Goal: Task Accomplishment & Management: Use online tool/utility

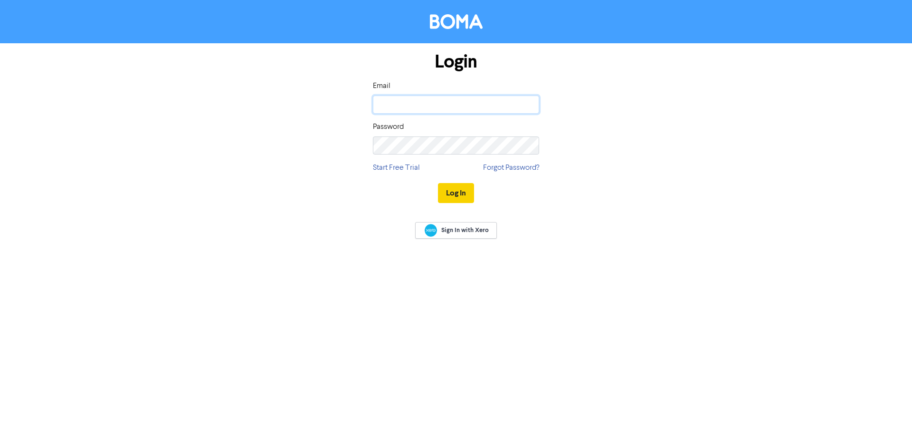
type input "[EMAIL_ADDRESS][DOMAIN_NAME]"
click at [463, 187] on button "Log In" at bounding box center [456, 193] width 36 height 20
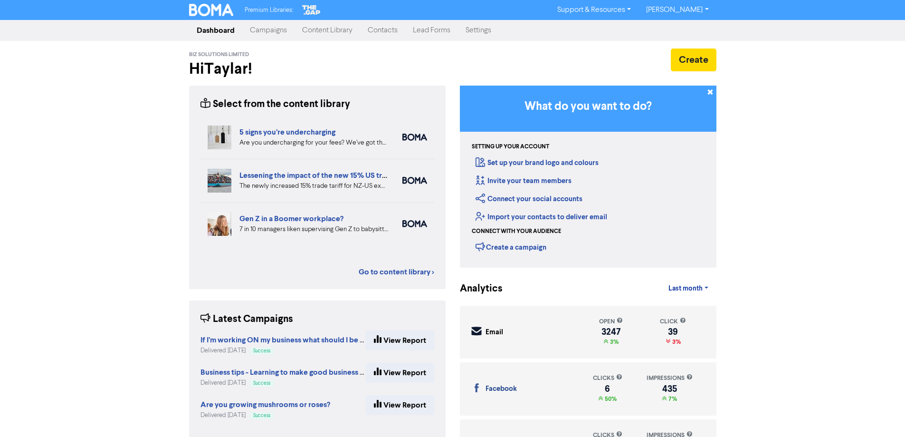
click at [378, 28] on link "Contacts" at bounding box center [382, 30] width 45 height 19
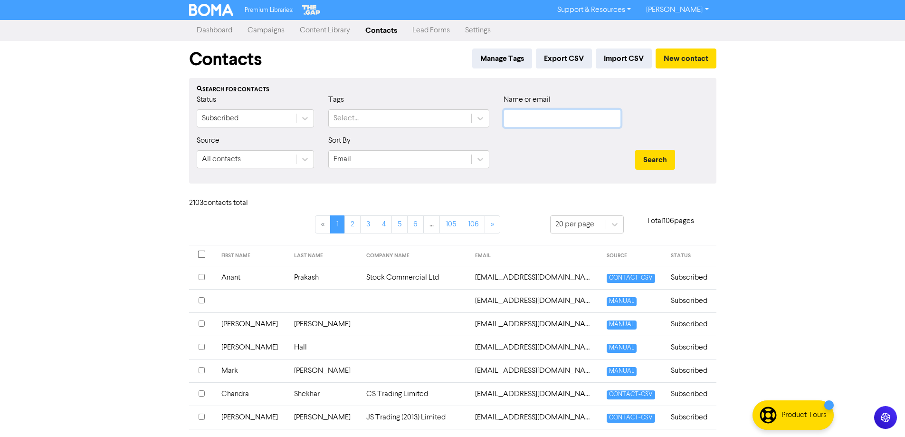
click at [537, 114] on input "text" at bounding box center [562, 118] width 117 height 18
click at [280, 32] on link "Campaigns" at bounding box center [266, 30] width 52 height 19
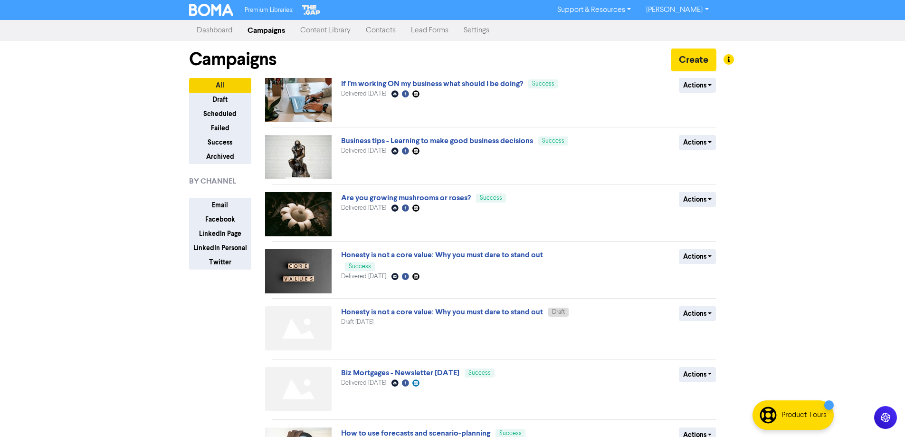
click at [765, 216] on div "Premium Libraries: Support & Resources Video Tutorials FAQ & Guides Marketing E…" at bounding box center [452, 218] width 905 height 437
drag, startPoint x: 719, startPoint y: 373, endPoint x: 701, endPoint y: 374, distance: 17.6
click at [718, 374] on div "Actions Duplicate Archive" at bounding box center [647, 391] width 153 height 48
click at [681, 377] on button "Actions" at bounding box center [698, 374] width 38 height 15
click at [706, 393] on button "Duplicate" at bounding box center [716, 394] width 75 height 15
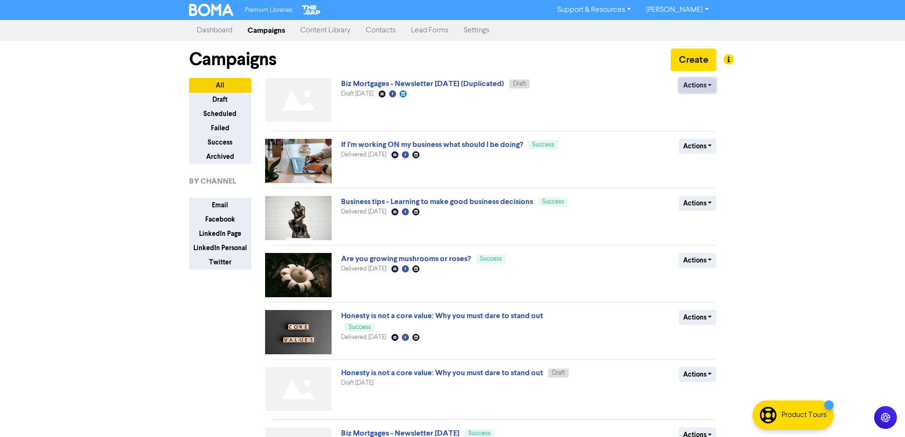
click at [694, 89] on button "Actions" at bounding box center [698, 85] width 38 height 15
click at [707, 135] on button "Rename" at bounding box center [716, 135] width 75 height 15
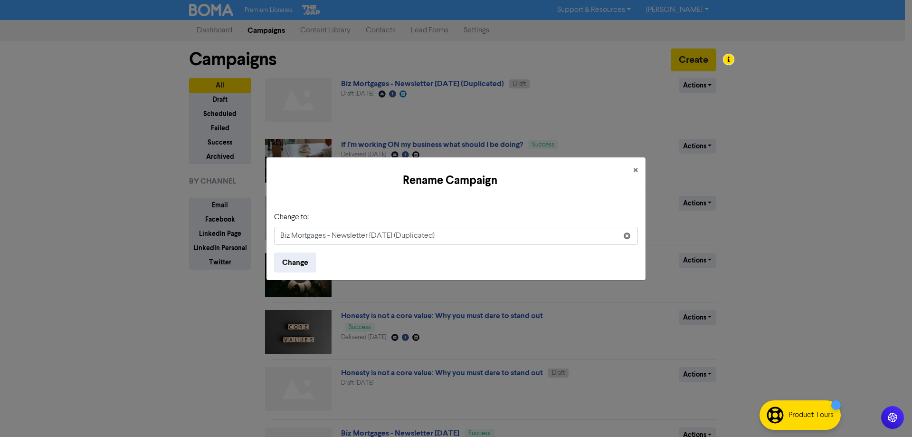
drag, startPoint x: 369, startPoint y: 238, endPoint x: 513, endPoint y: 241, distance: 144.0
click at [503, 245] on form "Change to: Biz Mortgages - Newsletter [DATE] (Duplicated) Change" at bounding box center [456, 241] width 364 height 61
type input "Biz Mortgages - Newsletter [DATE]"
click at [274, 252] on button "Change" at bounding box center [295, 262] width 42 height 20
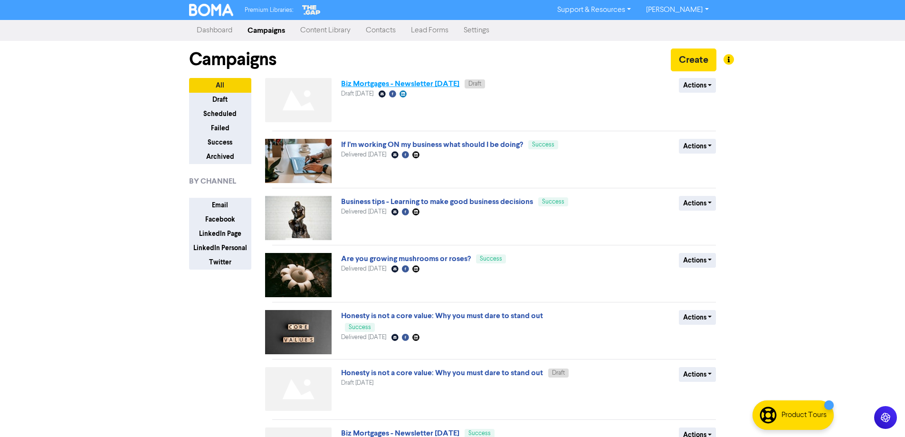
click at [440, 86] on link "Biz Mortgages - Newsletter [DATE]" at bounding box center [400, 84] width 118 height 10
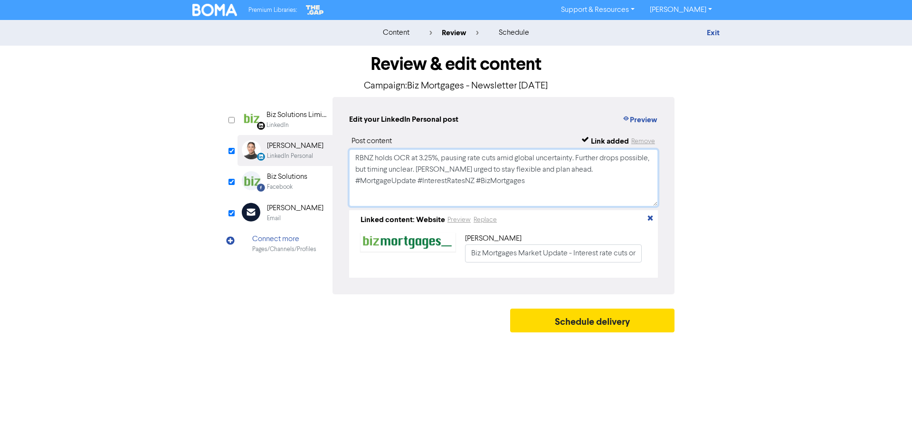
drag, startPoint x: 548, startPoint y: 194, endPoint x: 228, endPoint y: 130, distance: 327.1
click at [228, 130] on div "Review & edit content Campaign: Biz Mortgages - Newsletter [DATE] LinkedIn Page…" at bounding box center [456, 191] width 542 height 291
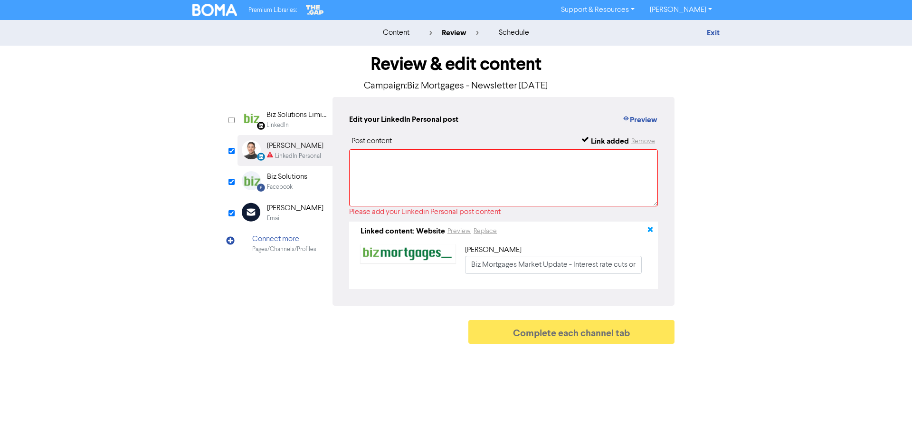
click at [650, 229] on icon "button" at bounding box center [651, 231] width 8 height 8
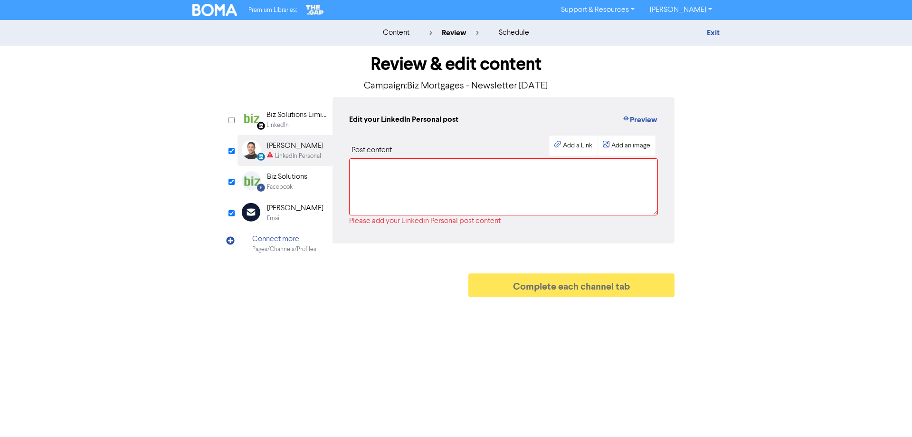
click at [289, 124] on div "LinkedIn" at bounding box center [297, 125] width 61 height 9
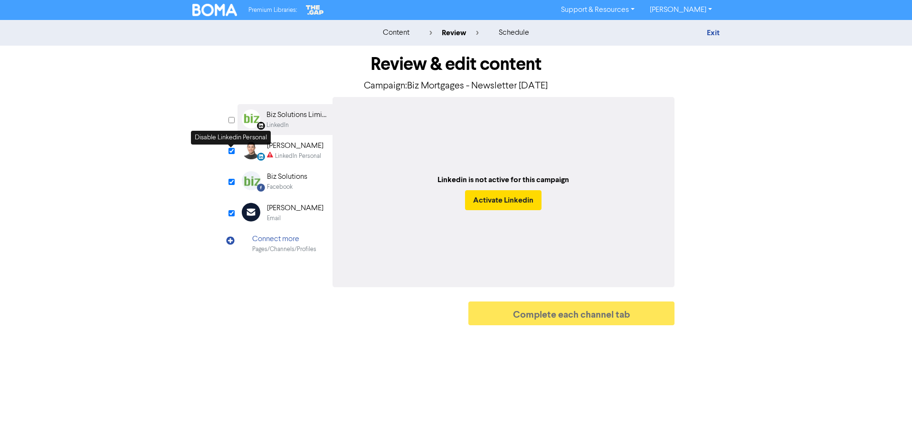
click at [231, 152] on input "checkbox" at bounding box center [232, 151] width 6 height 6
checkbox input "false"
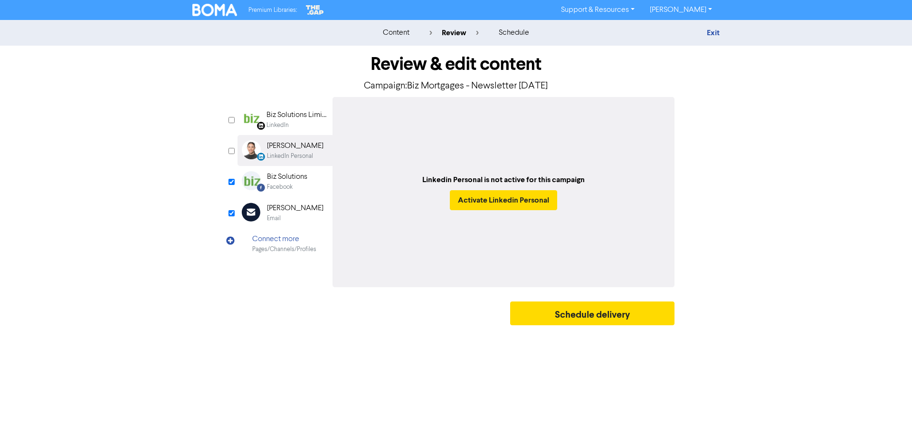
click at [283, 180] on div "Biz Solutions" at bounding box center [287, 176] width 40 height 11
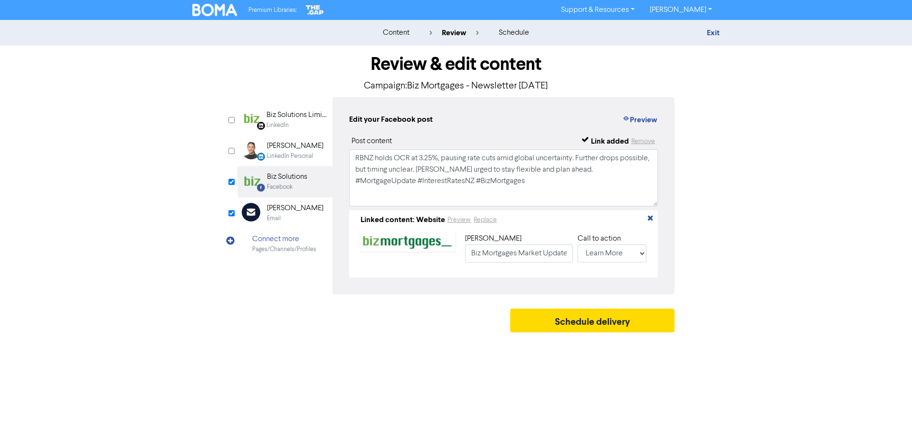
click at [646, 224] on div "Linked content: Website Preview Replace" at bounding box center [503, 219] width 301 height 11
click at [648, 220] on icon "button" at bounding box center [651, 220] width 8 height 8
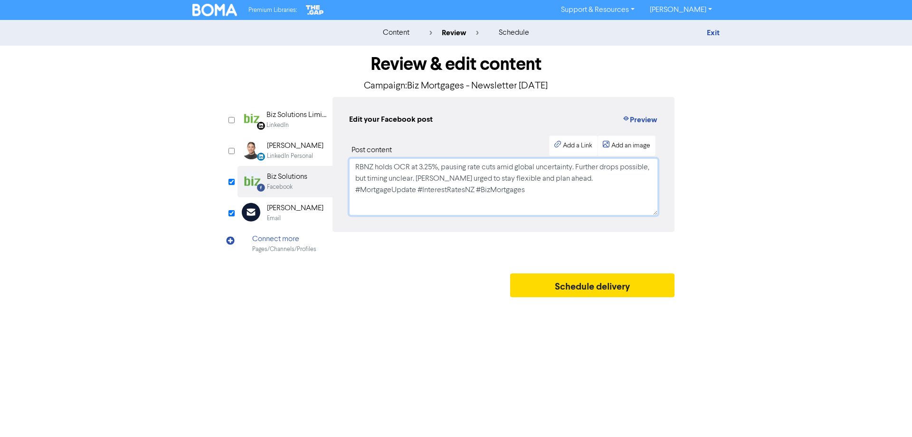
drag, startPoint x: 539, startPoint y: 200, endPoint x: 316, endPoint y: 147, distance: 229.2
click at [316, 147] on div "LinkedIn Page Created with Sketch. Biz Solutions Limited LinkedIn LinkedIn Pers…" at bounding box center [456, 178] width 437 height 162
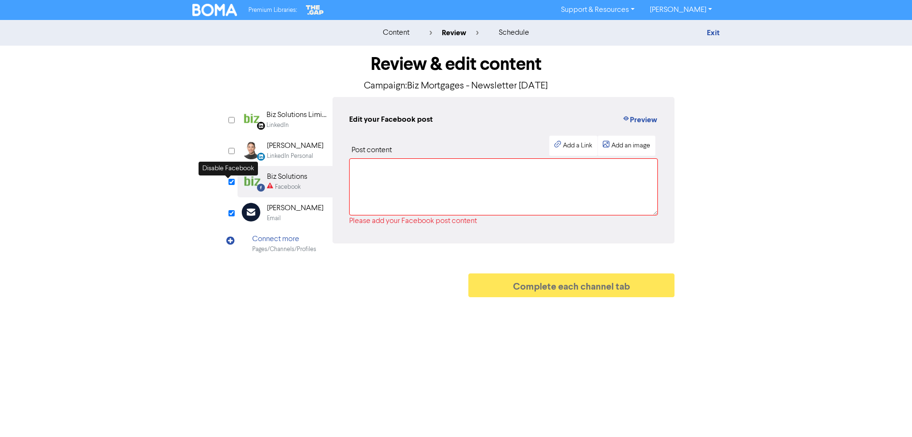
click at [230, 184] on input "checkbox" at bounding box center [232, 182] width 6 height 6
checkbox input "false"
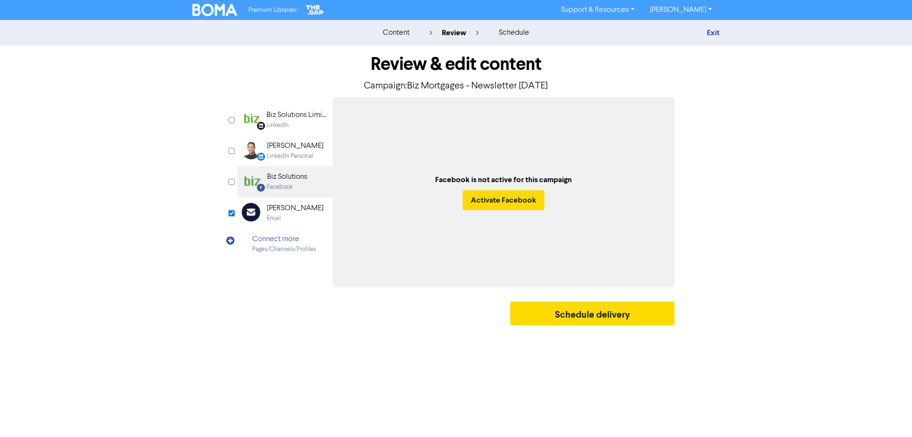
click at [285, 209] on div "[PERSON_NAME]" at bounding box center [295, 207] width 57 height 11
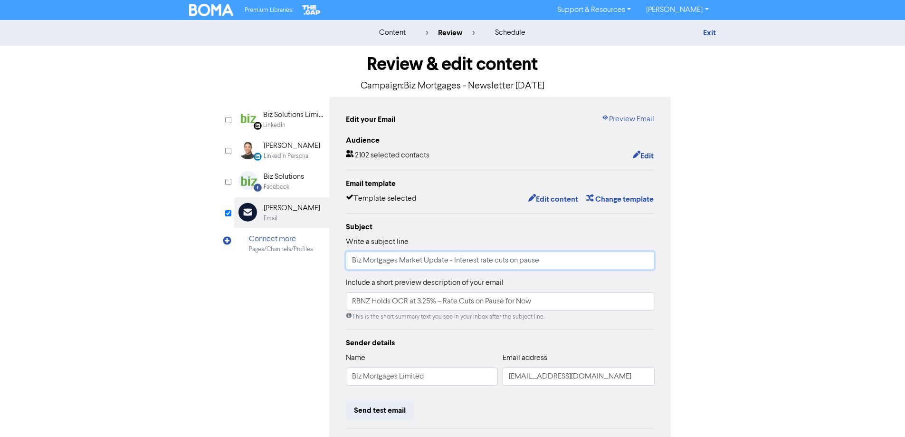
drag, startPoint x: 578, startPoint y: 257, endPoint x: 144, endPoint y: 255, distance: 433.8
click at [144, 257] on div "content review schedule Exit Review & edit content Campaign: Biz Mortgages - Ne…" at bounding box center [452, 282] width 905 height 524
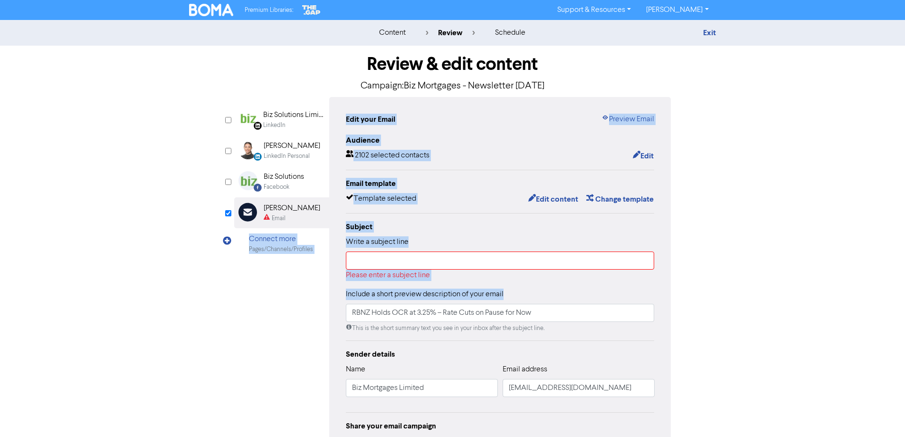
drag, startPoint x: 562, startPoint y: 303, endPoint x: 285, endPoint y: 315, distance: 277.7
click at [113, 301] on div "content review schedule Exit Review & edit content Campaign: Biz Mortgages - Ne…" at bounding box center [452, 274] width 905 height 508
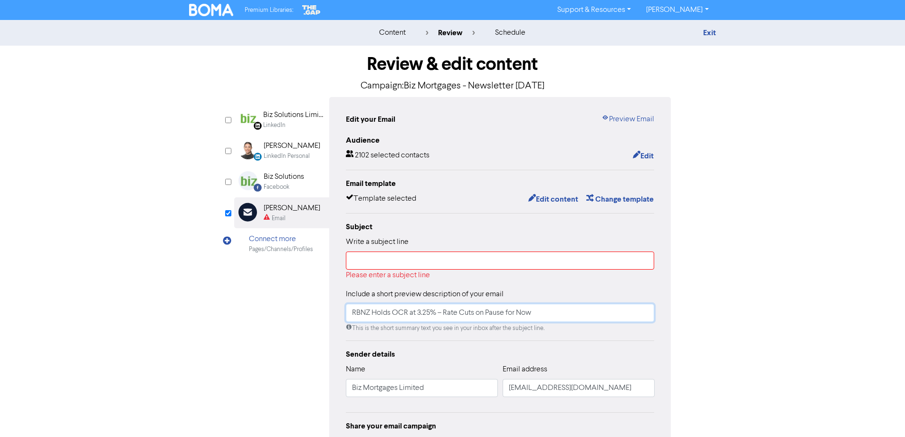
click at [579, 305] on input "RBNZ Holds OCR at 3.25% – Rate Cuts on Pause for Now" at bounding box center [500, 313] width 309 height 18
drag, startPoint x: 506, startPoint y: 313, endPoint x: 103, endPoint y: 287, distance: 404.2
click at [104, 288] on div "content review schedule Exit Review & edit content Campaign: Biz Mortgages - Ne…" at bounding box center [452, 274] width 905 height 508
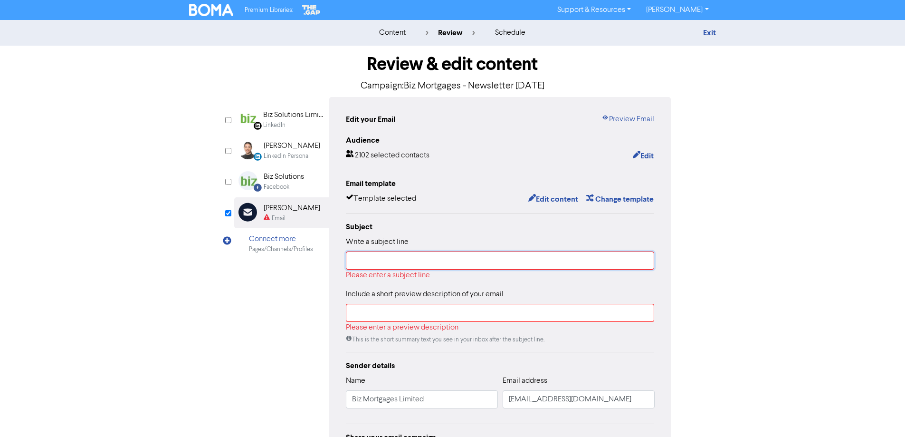
click at [421, 269] on input "text" at bounding box center [500, 260] width 309 height 18
click at [391, 256] on input "text" at bounding box center [500, 260] width 309 height 18
click at [458, 270] on div "Please enter a subject line" at bounding box center [500, 274] width 309 height 11
click at [450, 261] on input "text" at bounding box center [500, 260] width 309 height 18
paste input "Reserve Bank Cuts Official Cash Rate to 3% – What Does This Mean for You?"
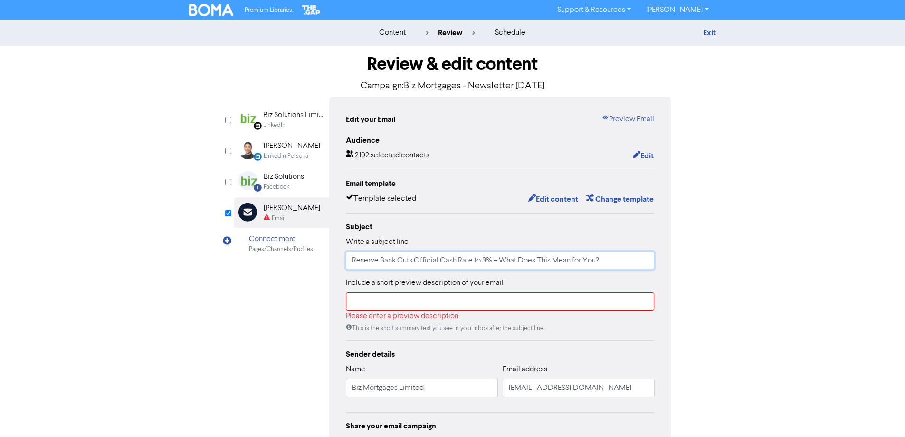
type input "Reserve Bank Cuts Official Cash Rate to 3% – What Does This Mean for You?"
click at [488, 308] on input "text" at bounding box center [500, 301] width 309 height 18
paste input "Dear Clients and Partners, As anticipated, the Reserve Bank of New Zealand ([GE…"
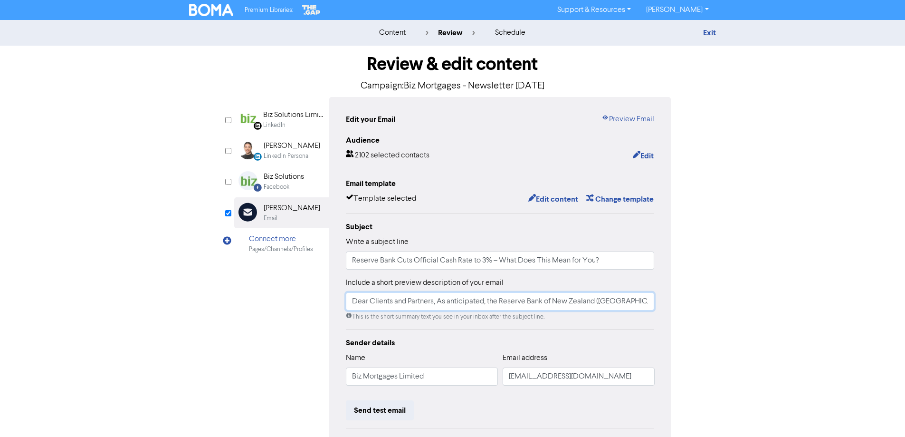
type input "Dear Clients and Partners, As anticipated, the Reserve Bank of New Zealand ([GE…"
click at [584, 336] on div "Audience 2102 selected contacts Edit Email template Template selected Edit cont…" at bounding box center [500, 309] width 309 height 350
click at [704, 35] on link "Exit" at bounding box center [709, 33] width 13 height 10
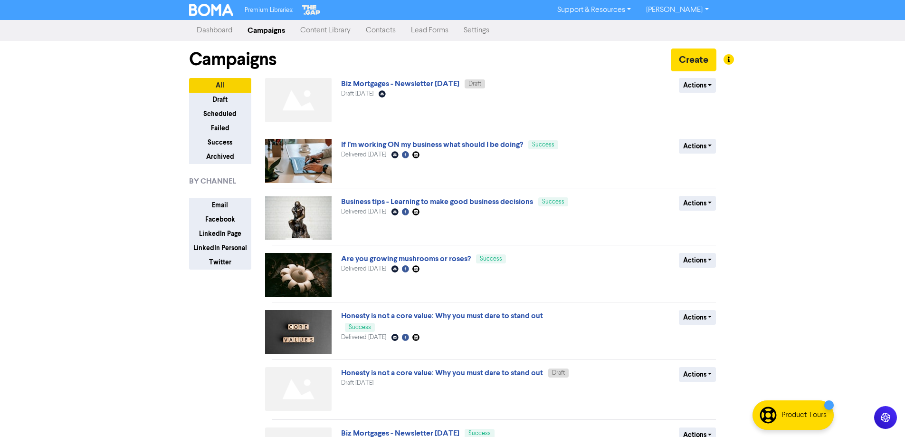
click at [487, 29] on link "Settings" at bounding box center [476, 30] width 41 height 19
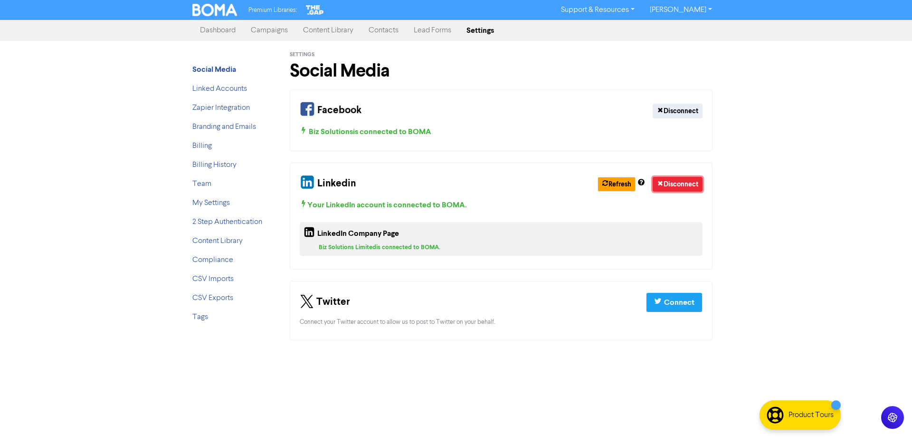
click at [679, 184] on button "Disconnect" at bounding box center [678, 184] width 50 height 15
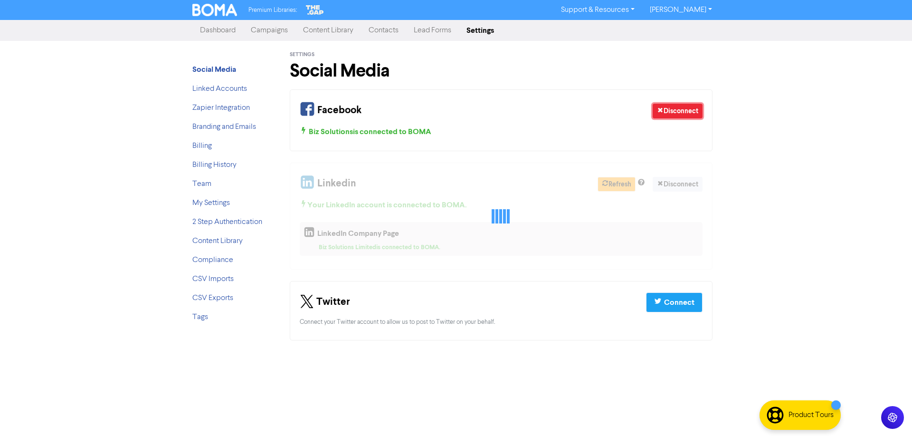
click at [672, 113] on button "Disconnect" at bounding box center [678, 111] width 50 height 15
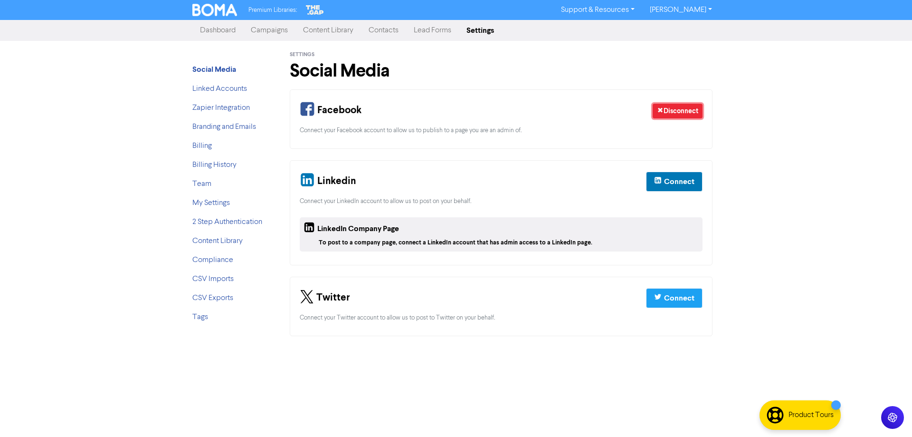
click at [671, 108] on button "Disconnect" at bounding box center [678, 111] width 50 height 15
click at [681, 179] on div "Connect" at bounding box center [679, 181] width 30 height 11
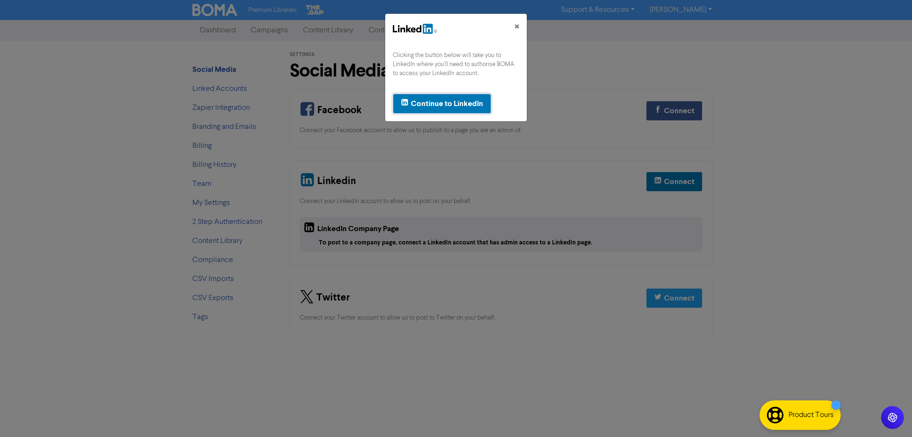
click at [465, 108] on div "Continue to LinkedIn" at bounding box center [447, 103] width 72 height 11
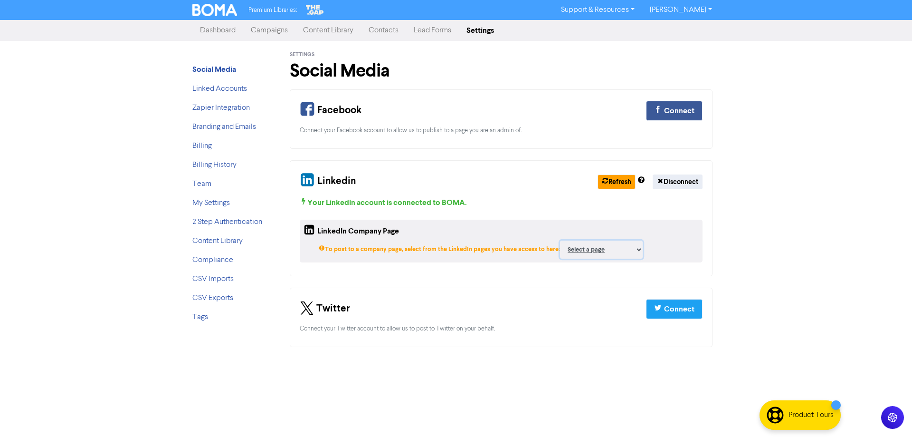
click at [588, 246] on select "Select a page biz m&a Biz Mortgages Limited Biz Solutions Limited ;" at bounding box center [601, 249] width 83 height 18
select select "108388226"
click at [560, 240] on select "Select a page biz m&a Biz Mortgages Limited Biz Solutions Limited ;" at bounding box center [601, 249] width 83 height 18
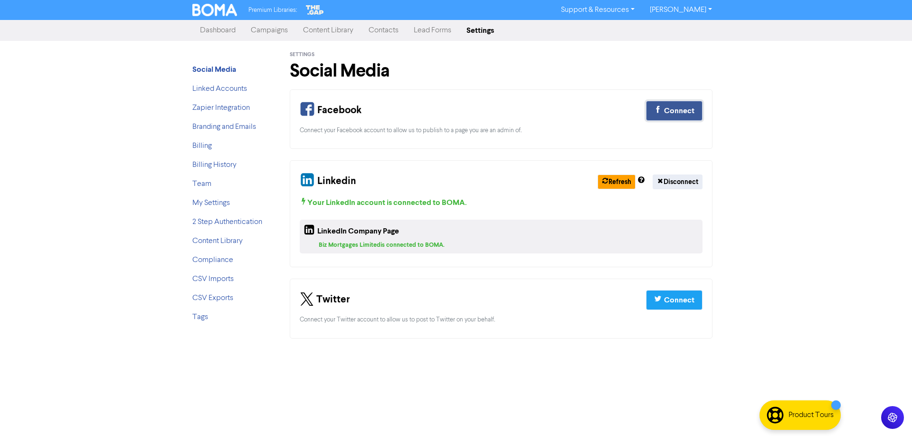
click at [670, 109] on div "Connect" at bounding box center [679, 110] width 30 height 11
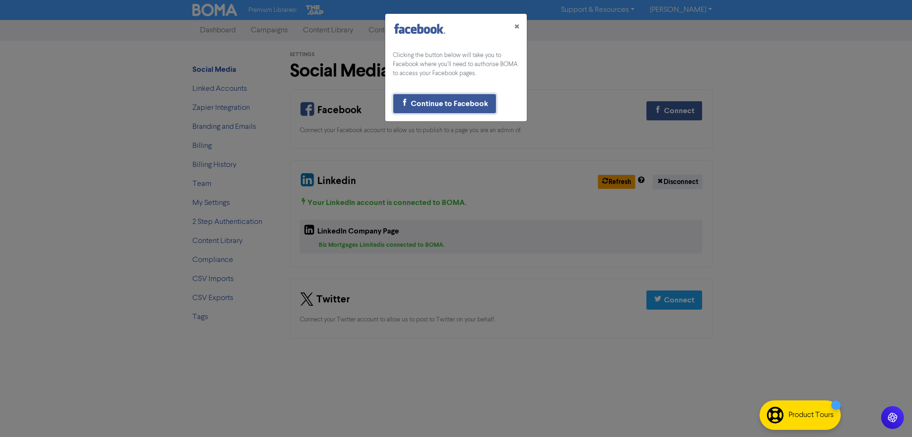
click at [466, 102] on div "Continue to Facebook" at bounding box center [449, 103] width 77 height 11
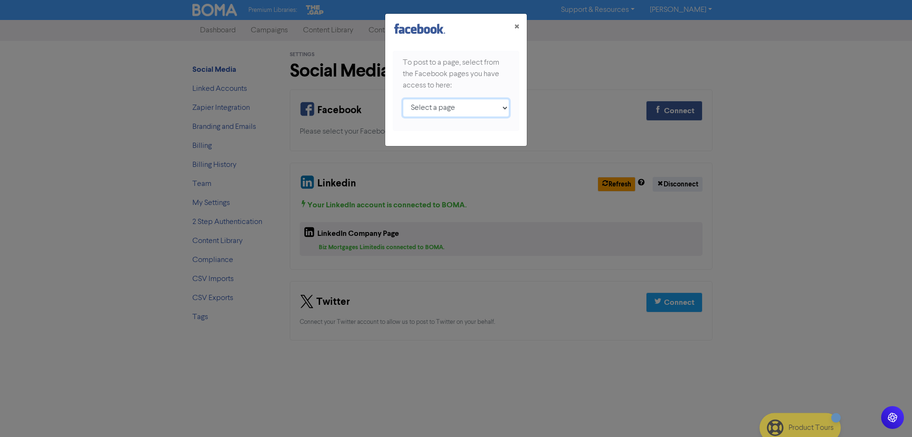
click at [455, 111] on select "Select a page Biz Mortgages Limited Biz Solutions ;" at bounding box center [456, 108] width 106 height 18
select select "102951751501512"
click at [403, 99] on select "Select a page Biz Mortgages Limited Biz Solutions ;" at bounding box center [456, 108] width 106 height 18
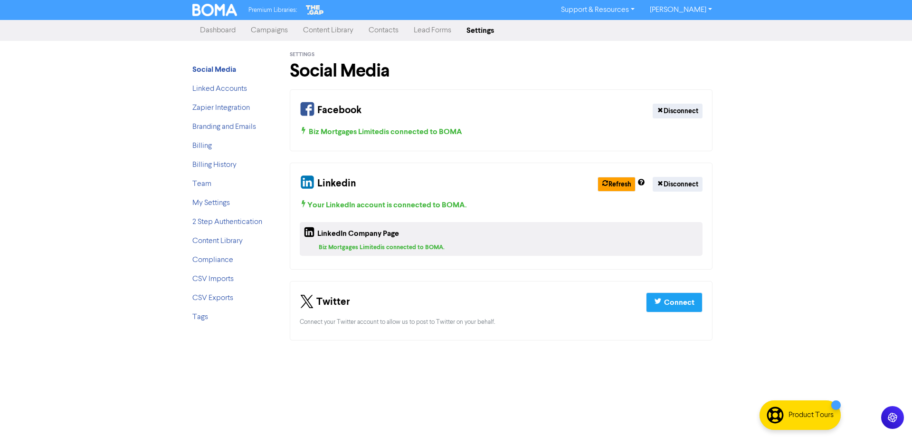
click at [255, 29] on link "Campaigns" at bounding box center [269, 30] width 52 height 19
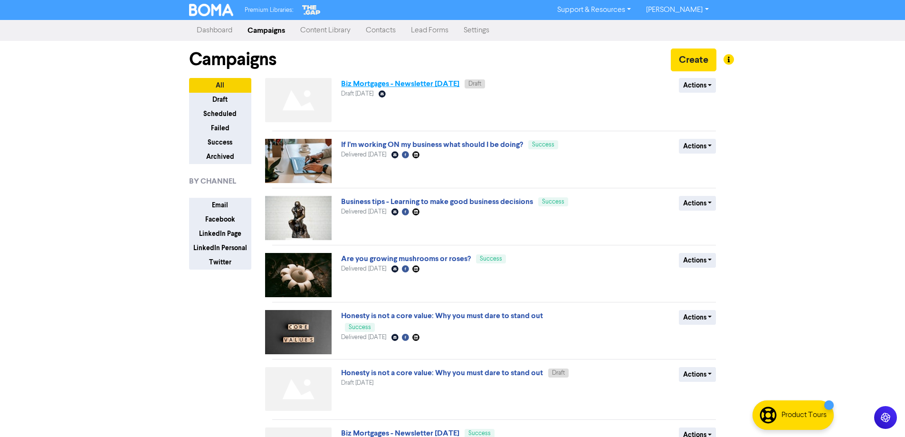
click at [405, 84] on link "Biz Mortgages - Newsletter [DATE]" at bounding box center [400, 84] width 118 height 10
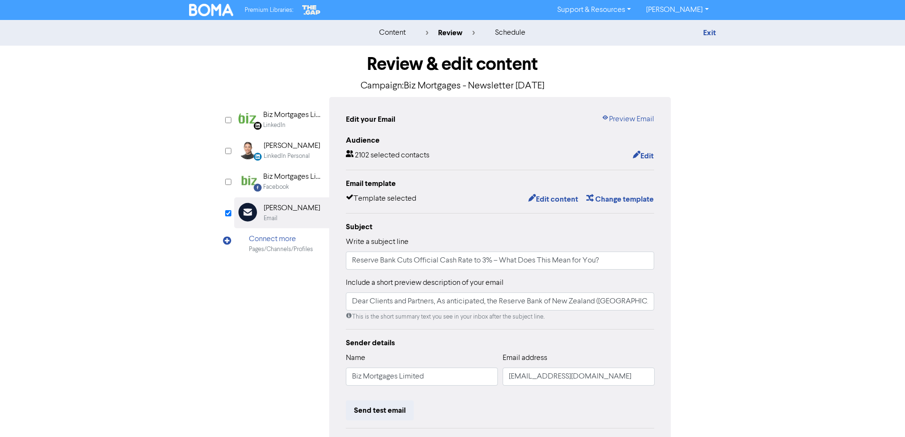
click at [300, 173] on div "Biz Mortgages Limited" at bounding box center [293, 176] width 61 height 11
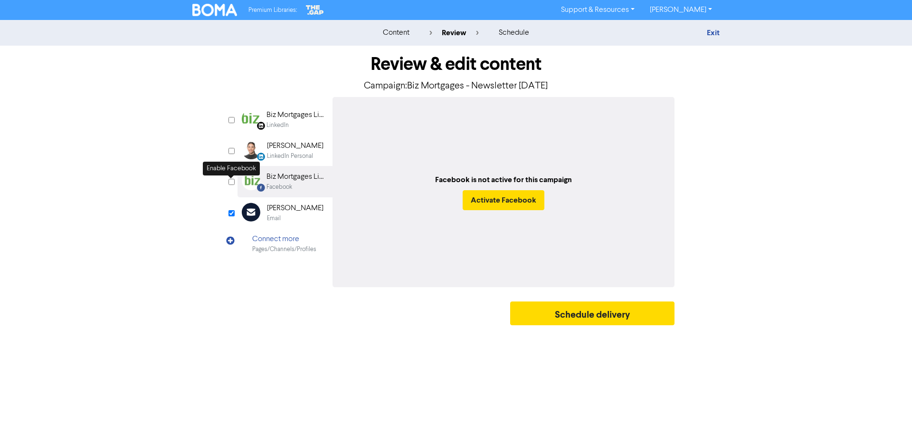
click at [232, 181] on input "checkbox" at bounding box center [232, 182] width 6 height 6
checkbox input "true"
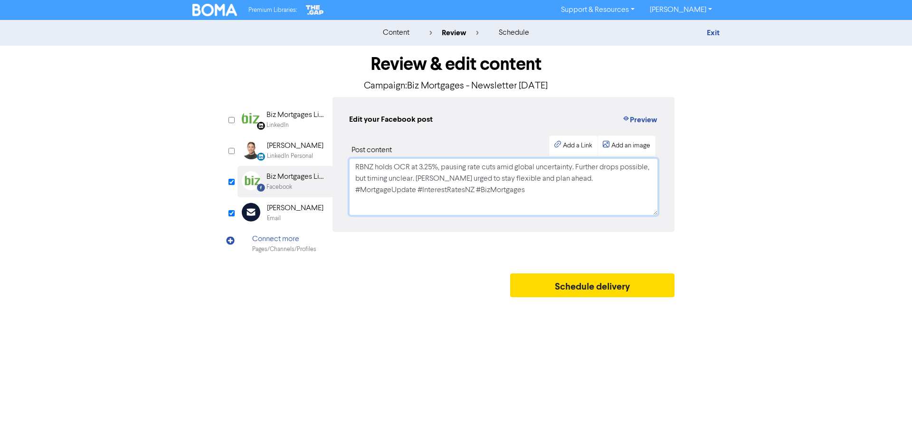
drag, startPoint x: 538, startPoint y: 194, endPoint x: 182, endPoint y: 153, distance: 358.2
click at [182, 153] on div "content review schedule Exit Review & edit content Campaign: Biz Mortgages - Ne…" at bounding box center [456, 161] width 912 height 282
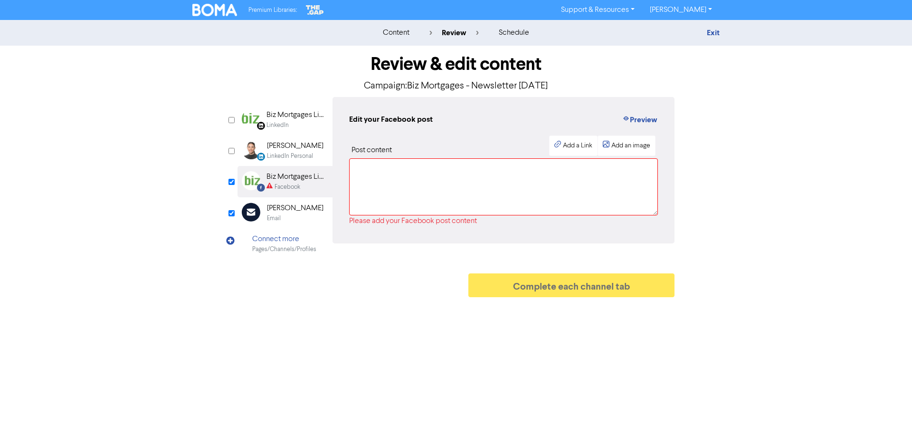
click at [270, 119] on div "Biz Mortgages Limited" at bounding box center [297, 114] width 61 height 11
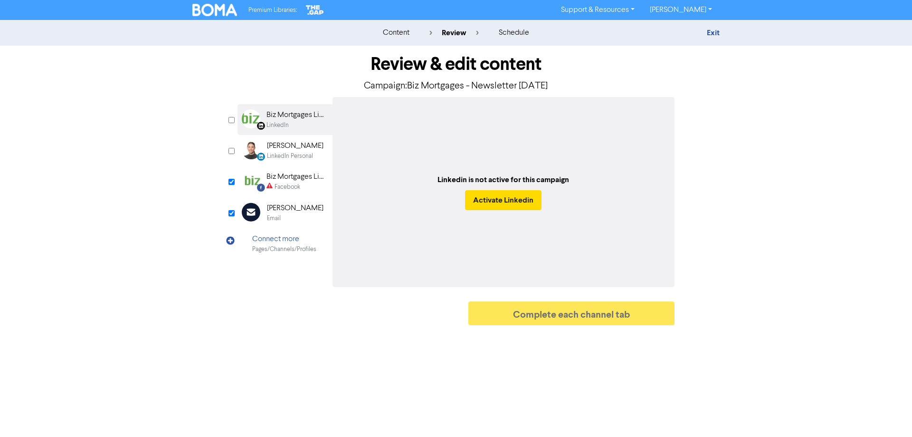
click at [228, 120] on div "Review & edit content Campaign: Biz Mortgages - Newsletter Aug 2025 LinkedIn Pa…" at bounding box center [456, 188] width 542 height 284
click at [231, 122] on input "checkbox" at bounding box center [232, 120] width 6 height 6
checkbox input "true"
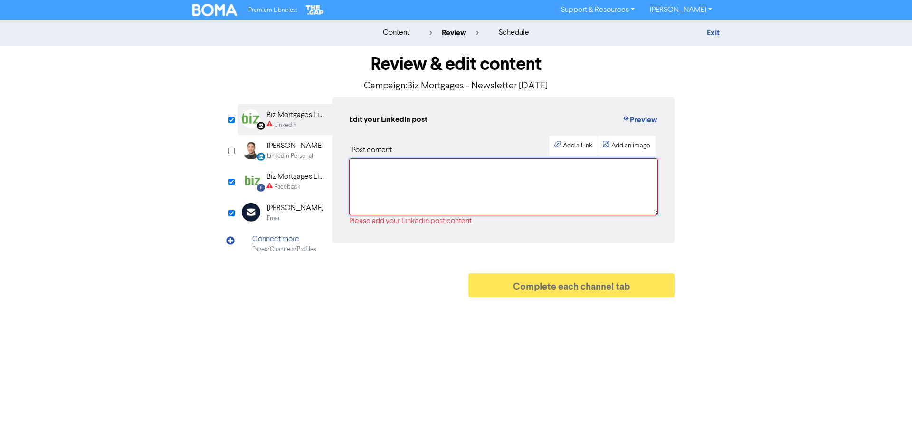
click at [455, 189] on textarea at bounding box center [503, 186] width 309 height 57
click at [276, 177] on div "Biz Mortgages Limited" at bounding box center [297, 176] width 61 height 11
click at [279, 218] on div "Email" at bounding box center [274, 218] width 14 height 9
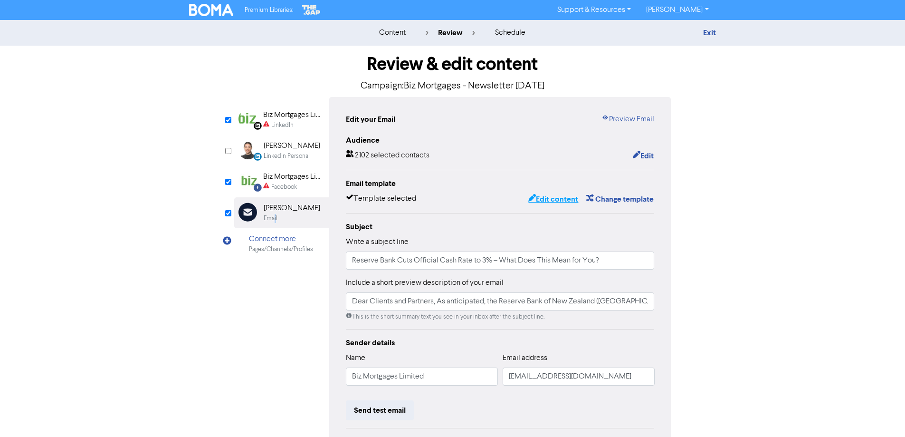
click at [552, 201] on button "Edit content" at bounding box center [553, 199] width 51 height 12
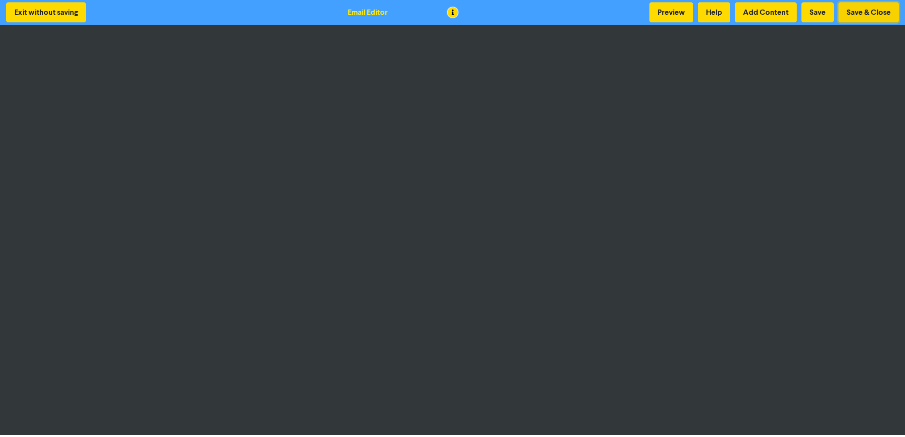
click at [863, 7] on button "Save & Close" at bounding box center [869, 12] width 60 height 20
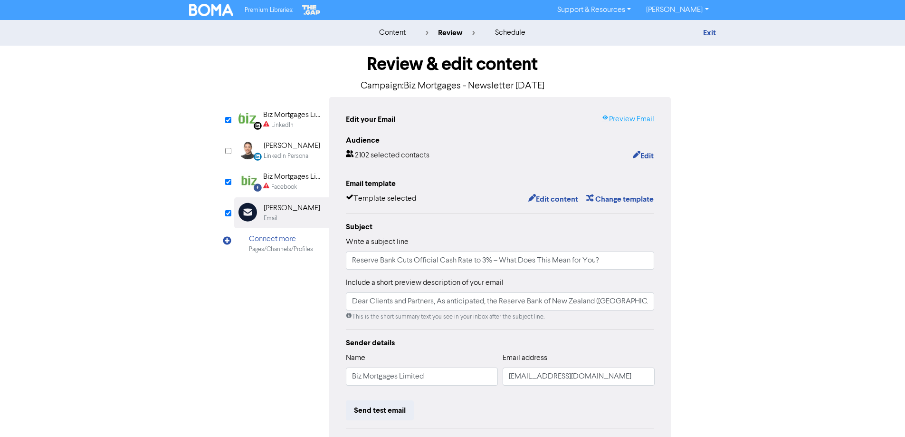
click at [627, 122] on link "Preview Email" at bounding box center [627, 119] width 53 height 11
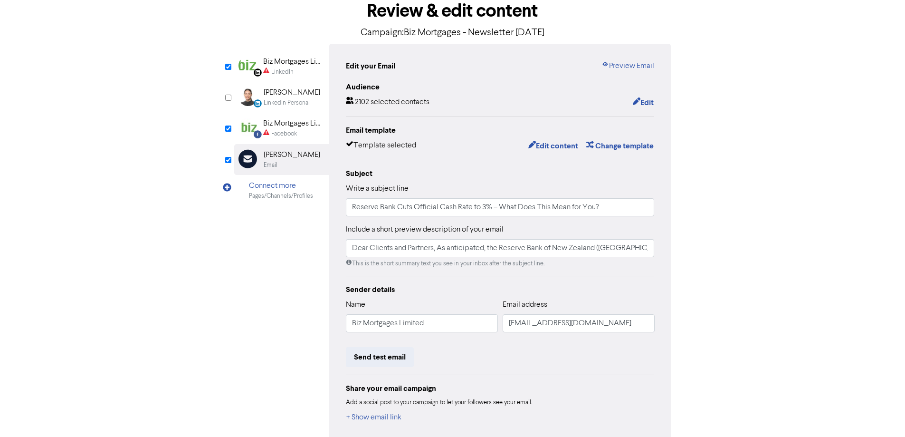
scroll to position [100, 0]
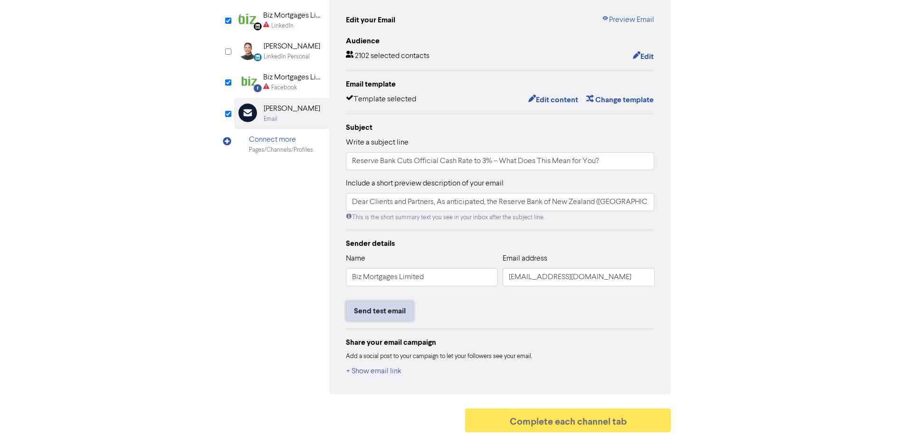
click at [383, 317] on button "Send test email" at bounding box center [380, 311] width 68 height 20
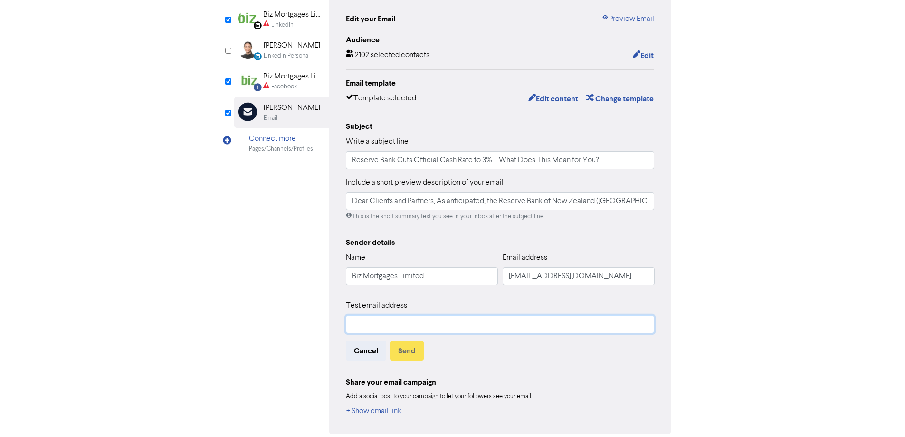
click at [418, 324] on input "text" at bounding box center [500, 324] width 309 height 18
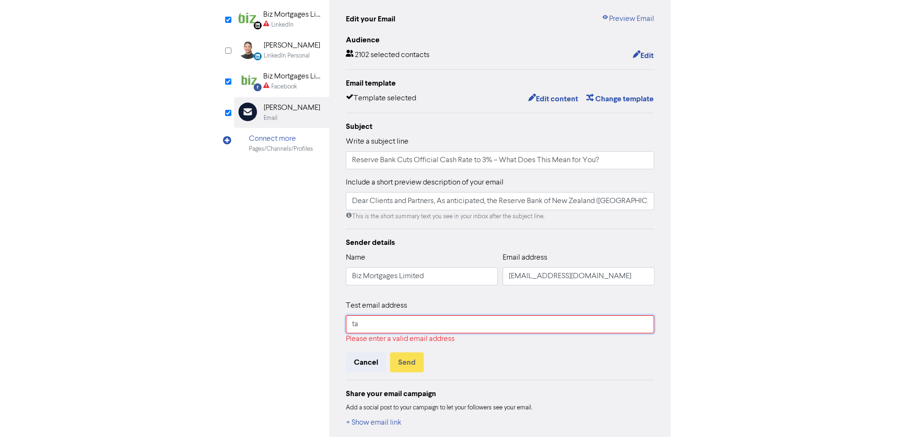
type input "[EMAIL_ADDRESS][DOMAIN_NAME]"
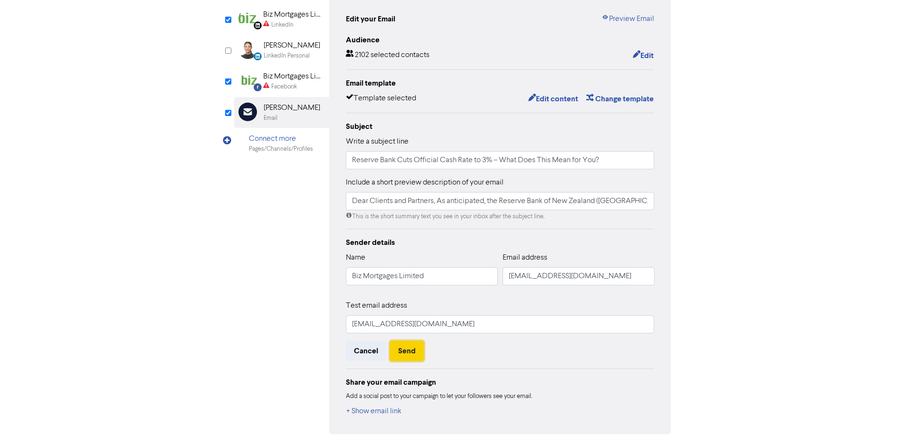
click at [410, 354] on button "Send" at bounding box center [407, 351] width 34 height 20
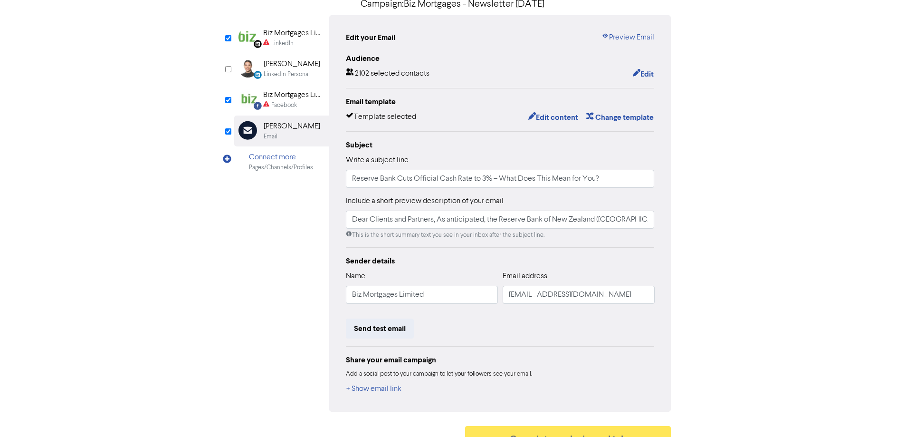
scroll to position [53, 0]
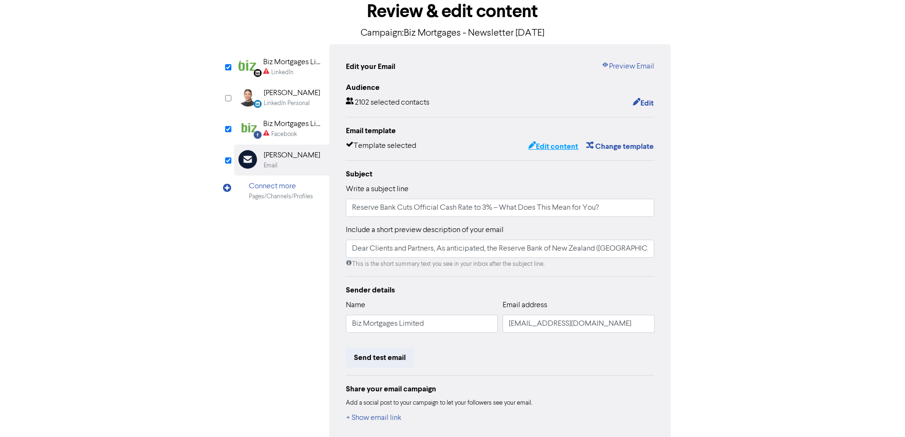
click at [539, 149] on button "Edit content" at bounding box center [553, 146] width 51 height 12
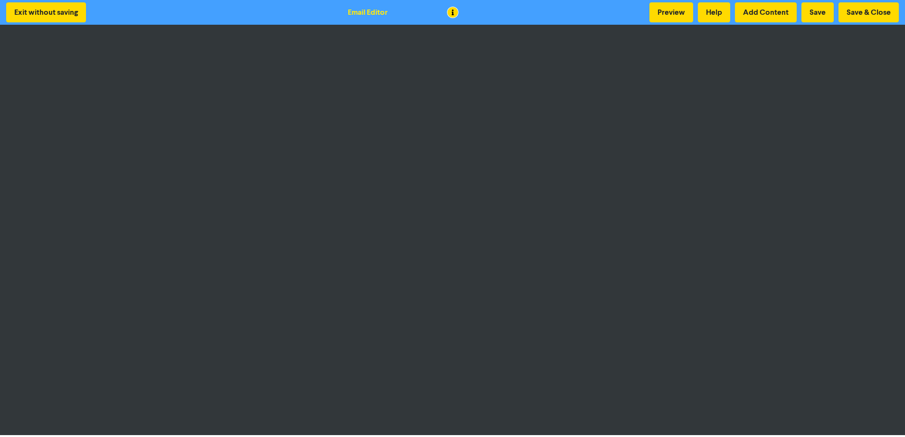
scroll to position [1, 0]
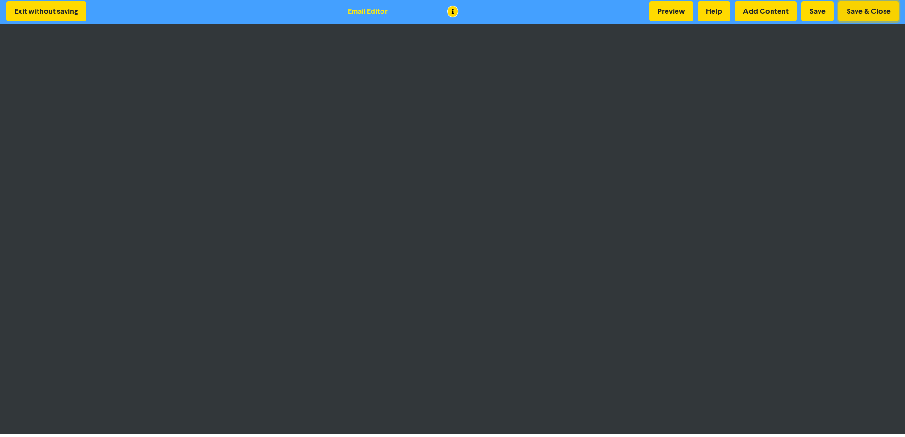
click at [880, 11] on button "Save & Close" at bounding box center [869, 11] width 60 height 20
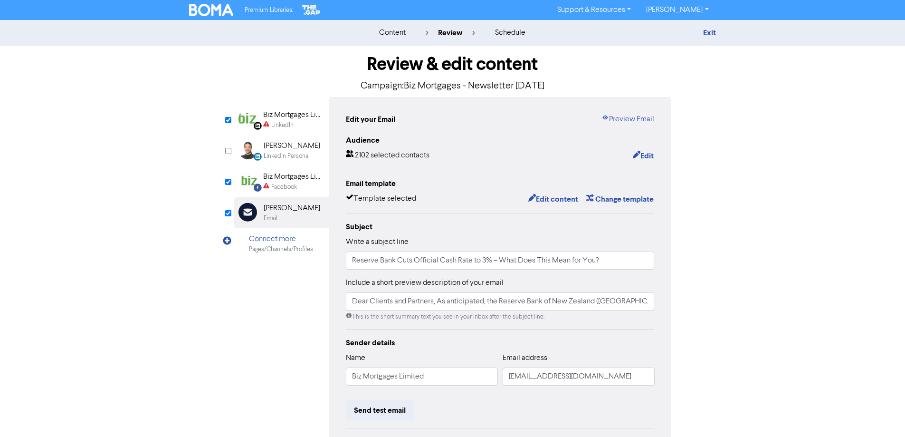
click at [286, 179] on div "Biz Mortgages Limited" at bounding box center [293, 176] width 61 height 11
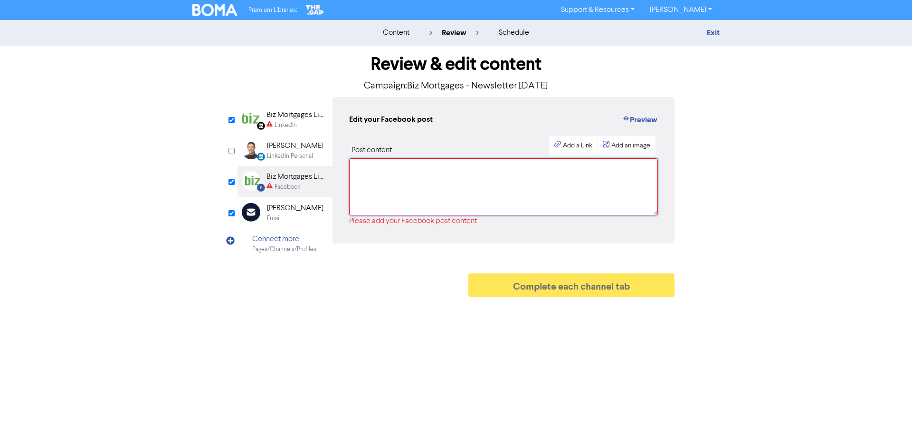
click at [396, 204] on textarea at bounding box center [503, 186] width 309 height 57
paste textarea "RBNZ cuts OCR to 3%, sparking debate on future rate moves. Mortgage relief is l…"
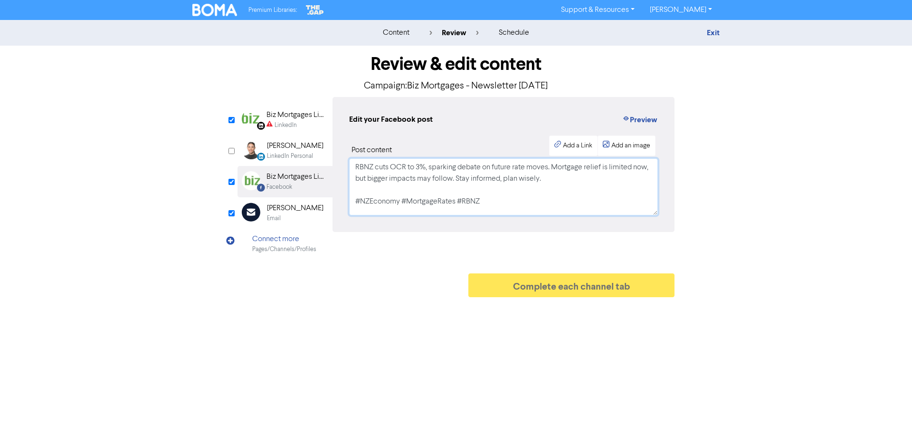
type textarea "RBNZ cuts OCR to 3%, sparking debate on future rate moves. Mortgage relief is l…"
click at [299, 126] on div "LinkedIn" at bounding box center [297, 125] width 61 height 9
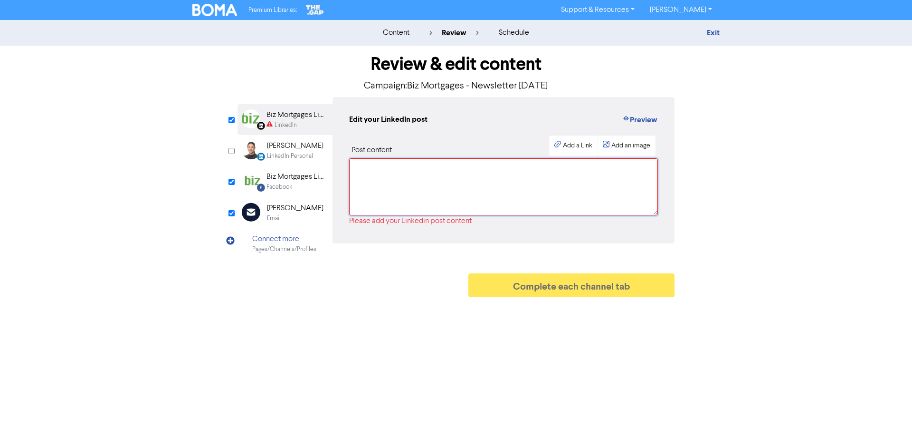
click at [431, 174] on textarea at bounding box center [503, 186] width 309 height 57
paste textarea "RBNZ cuts OCR to 3%, sparking debate on future rate moves. Mortgage relief is l…"
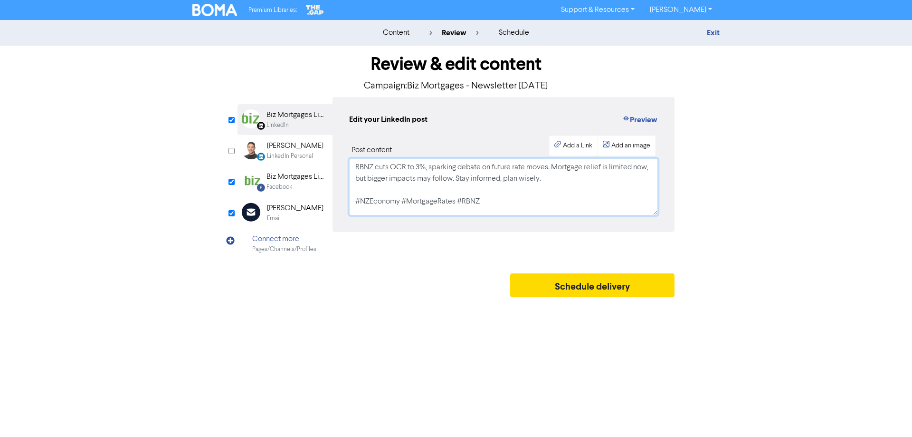
type textarea "RBNZ cuts OCR to 3%, sparking debate on future rate moves. Mortgage relief is l…"
click at [284, 206] on div "[PERSON_NAME]" at bounding box center [295, 207] width 57 height 11
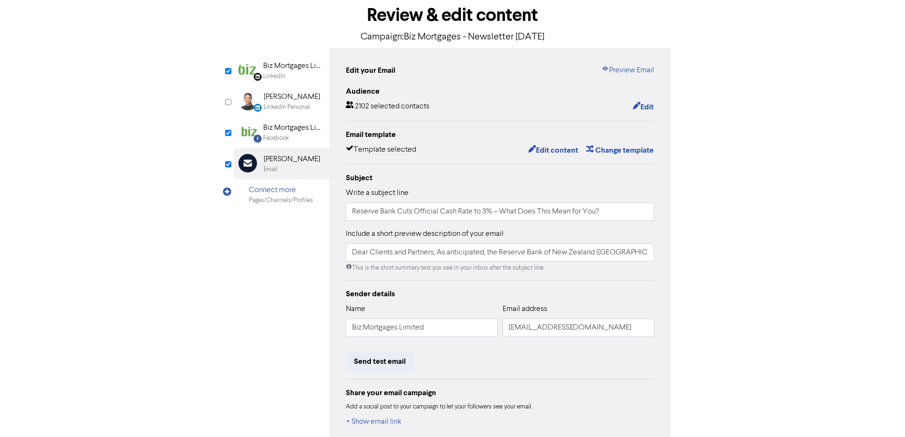
scroll to position [100, 0]
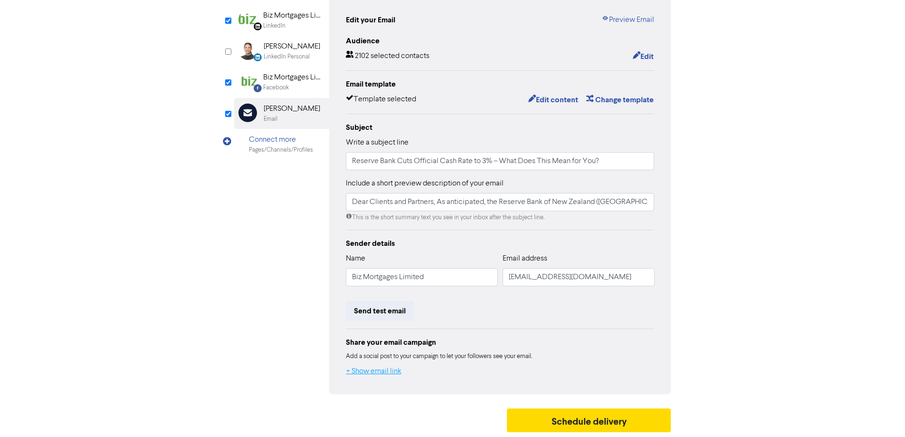
click at [368, 366] on button "+ Show email link" at bounding box center [374, 371] width 56 height 12
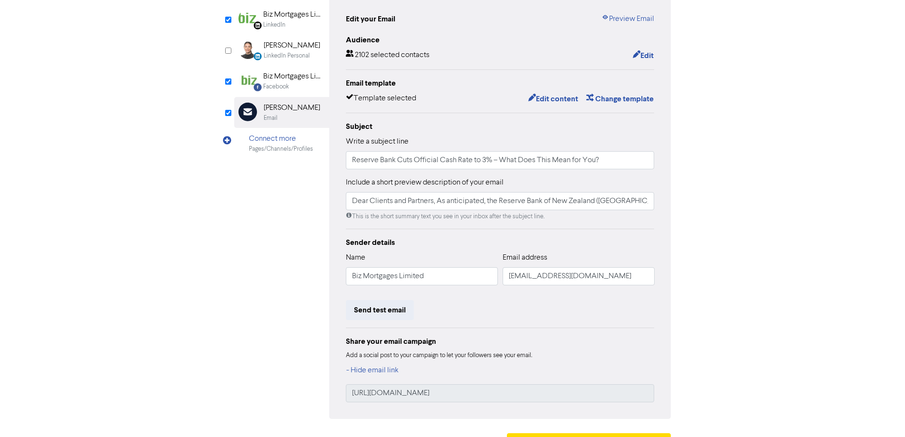
click at [293, 84] on div "Facebook" at bounding box center [293, 86] width 61 height 9
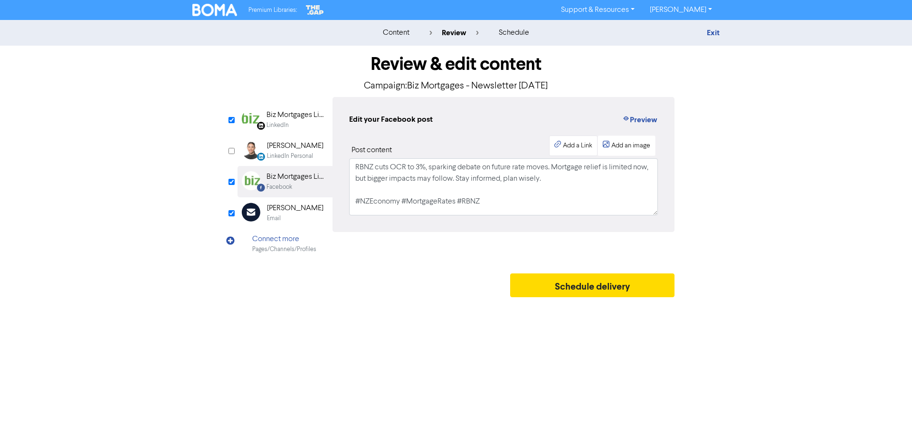
click at [563, 144] on div "Add a Link" at bounding box center [577, 146] width 29 height 10
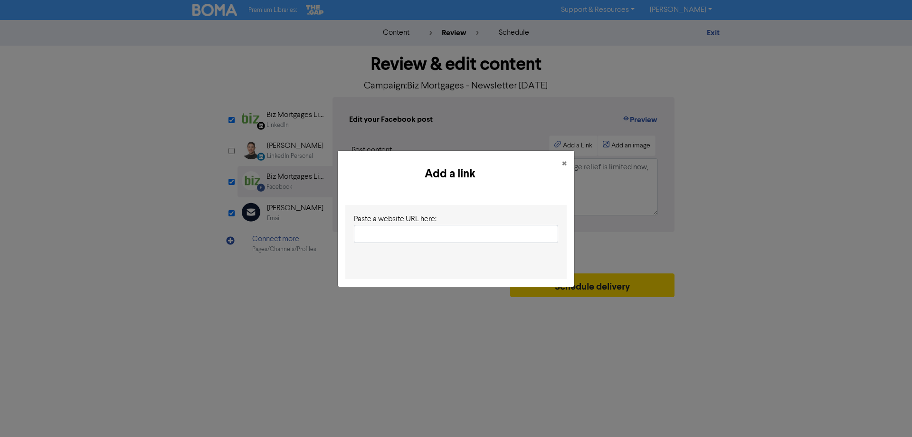
type input "https://public2.bomamarketing.com/email/5Vk7"
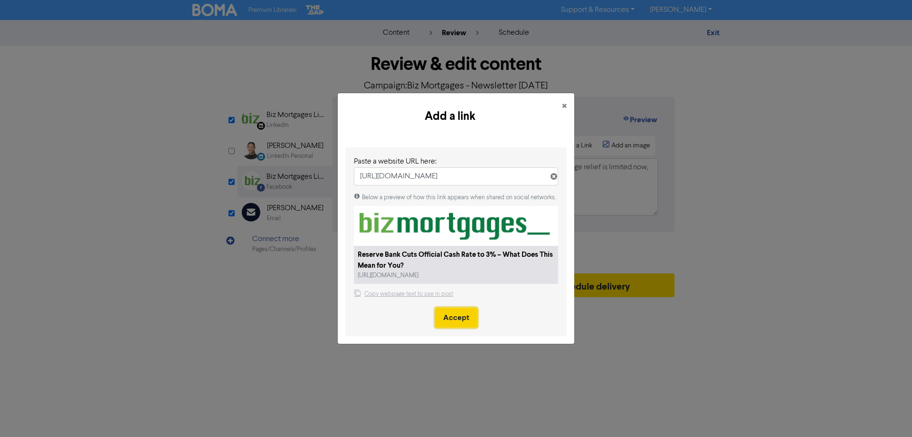
click at [453, 320] on button "Accept" at bounding box center [456, 317] width 42 height 20
select select "LEARN_MORE"
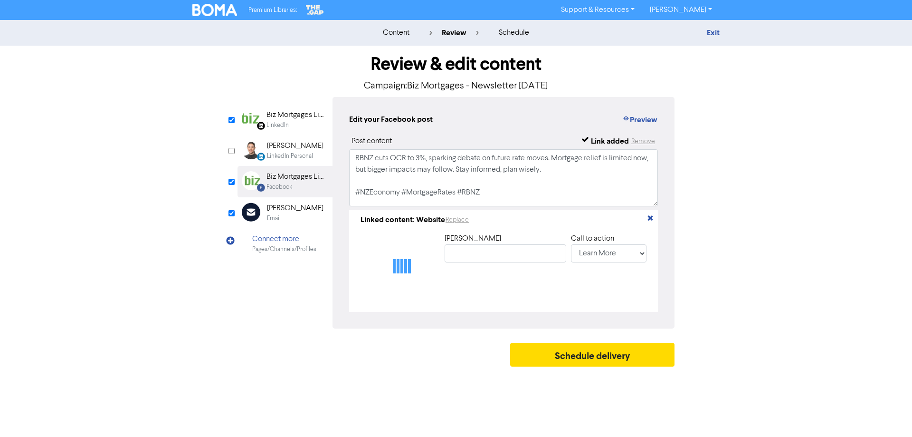
type input "Reserve Bank Cuts Official Cash Rate to 3% – What Does This Mean for You?"
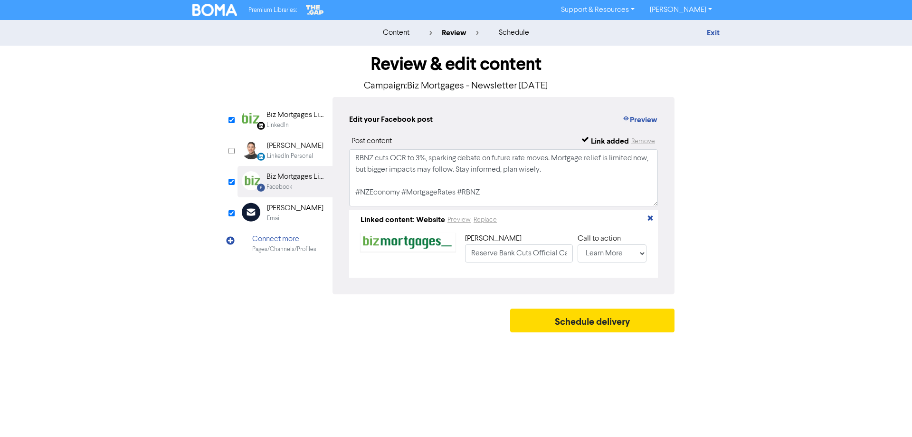
click at [290, 121] on div "LinkedIn" at bounding box center [297, 125] width 61 height 9
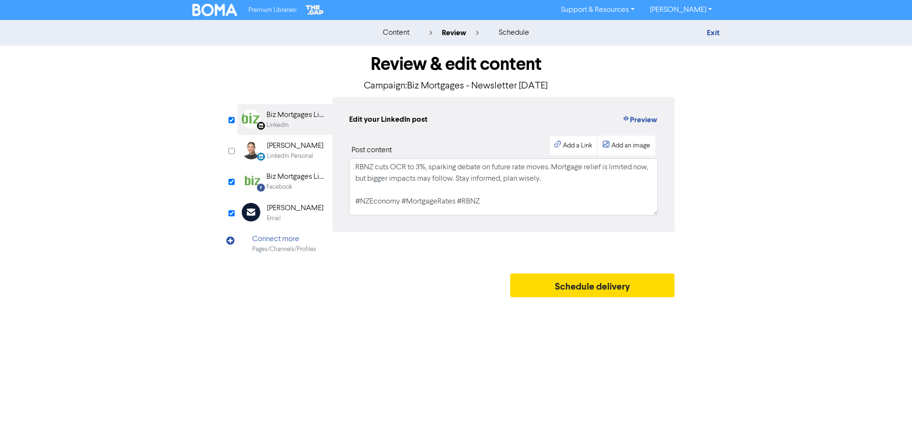
click at [576, 141] on div "Add a Link" at bounding box center [573, 145] width 48 height 20
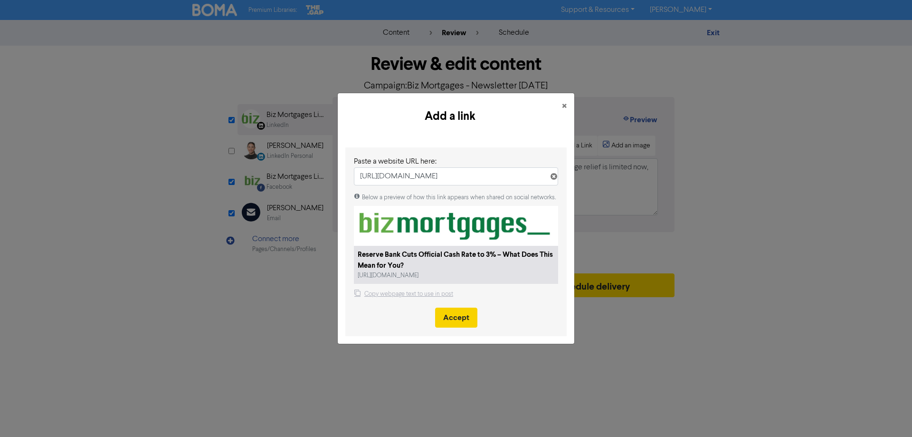
type input "https://public2.bomamarketing.com/email/5Vk7"
click at [460, 317] on button "Accept" at bounding box center [456, 317] width 42 height 20
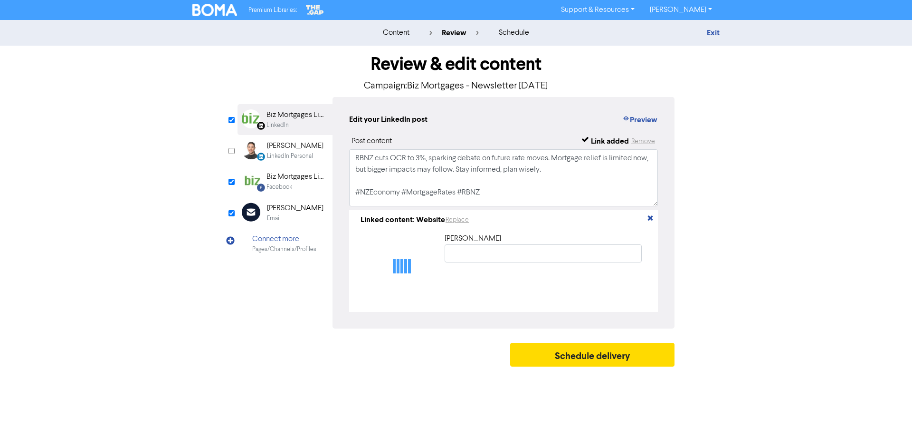
type input "Reserve Bank Cuts Official Cash Rate to 3% – What Does This Mean for You?"
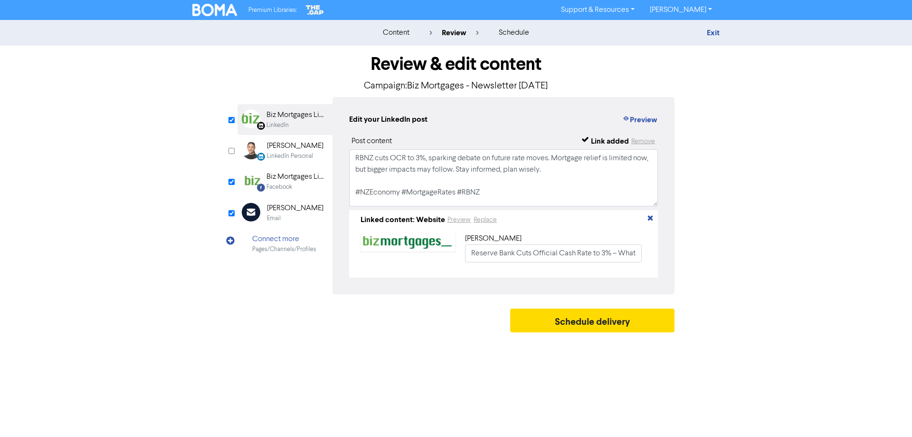
click at [297, 214] on div "Email" at bounding box center [295, 218] width 57 height 9
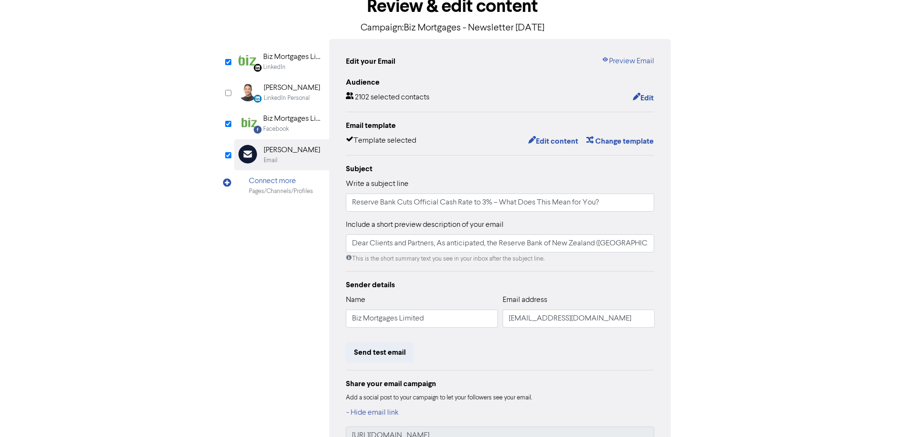
scroll to position [126, 0]
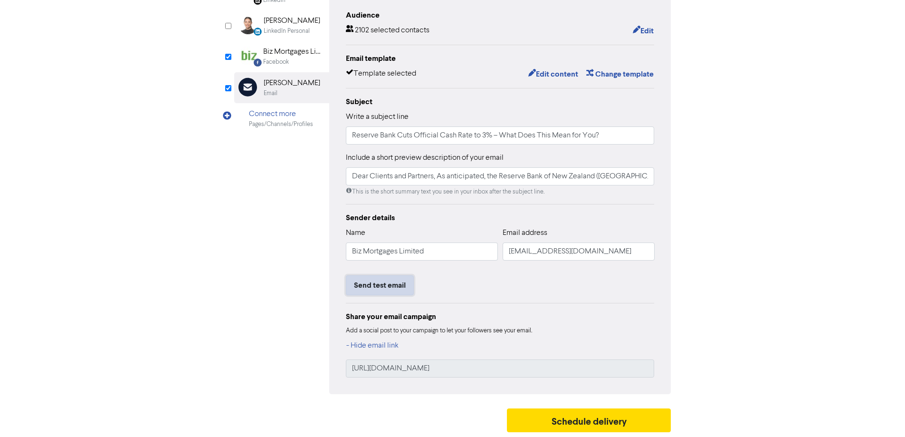
click at [385, 281] on button "Send test email" at bounding box center [380, 285] width 68 height 20
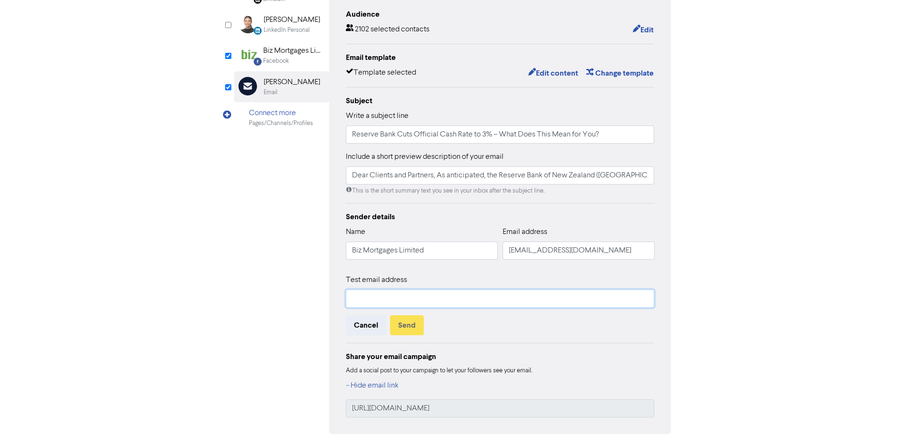
click at [404, 306] on input "text" at bounding box center [500, 298] width 309 height 18
type input "[EMAIL_ADDRESS][DOMAIN_NAME]"
click at [414, 323] on button "Send" at bounding box center [407, 325] width 34 height 20
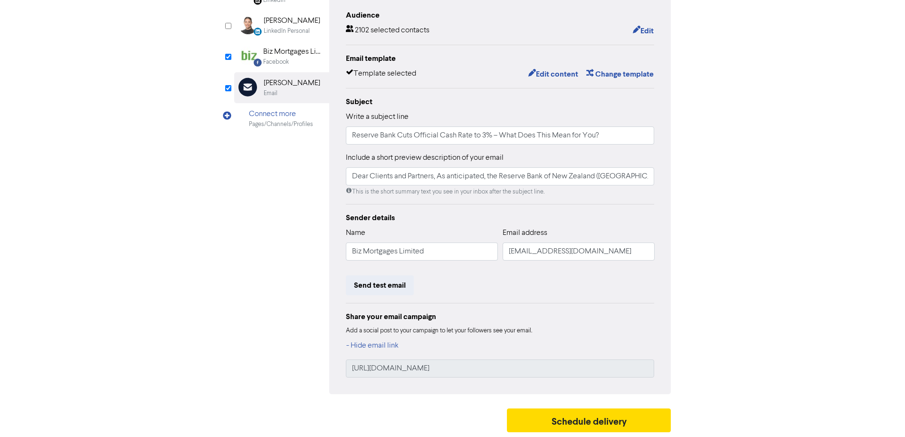
click at [302, 60] on div "Facebook" at bounding box center [293, 61] width 61 height 9
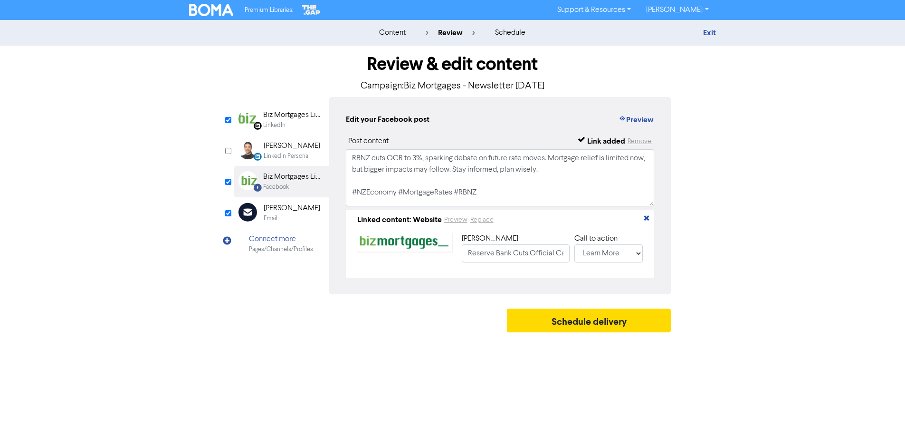
scroll to position [0, 0]
click at [286, 120] on div "Biz Mortgages Limited" at bounding box center [297, 114] width 61 height 11
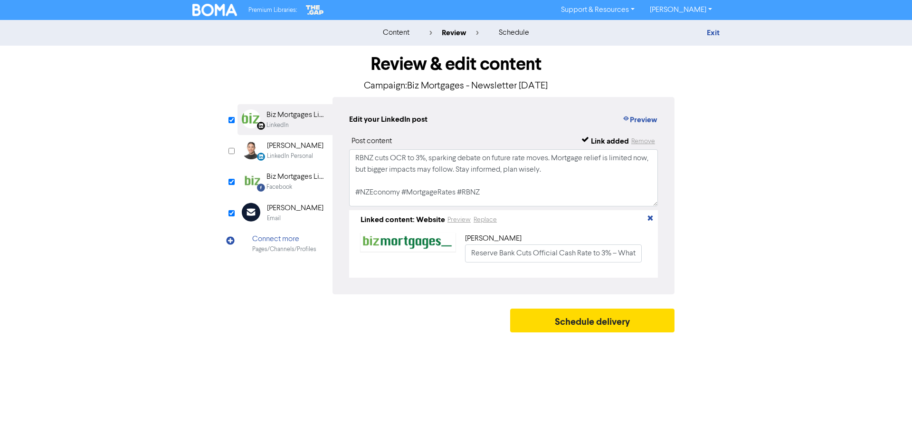
click at [287, 187] on div "Facebook" at bounding box center [280, 186] width 26 height 9
click at [288, 207] on div "[PERSON_NAME]" at bounding box center [295, 207] width 57 height 11
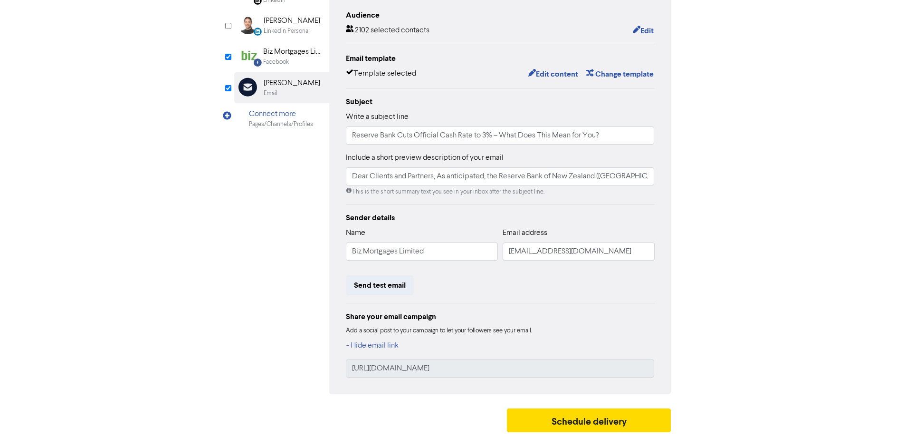
scroll to position [126, 0]
click at [645, 421] on button "Schedule delivery" at bounding box center [589, 420] width 164 height 24
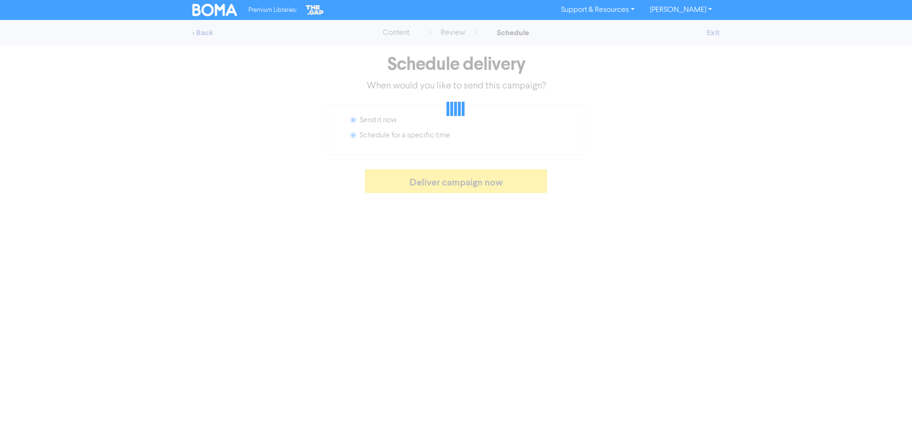
radio input "false"
radio input "true"
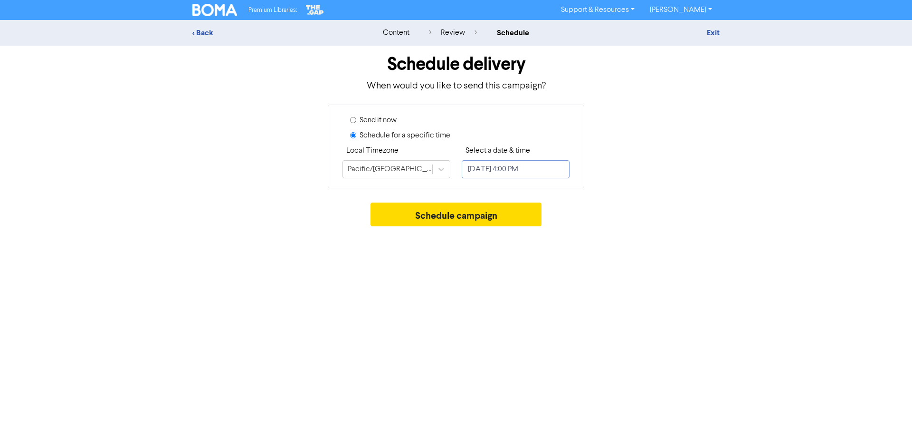
click at [544, 172] on input "August 21, 2025 4:00 PM" at bounding box center [516, 169] width 108 height 18
select select "7"
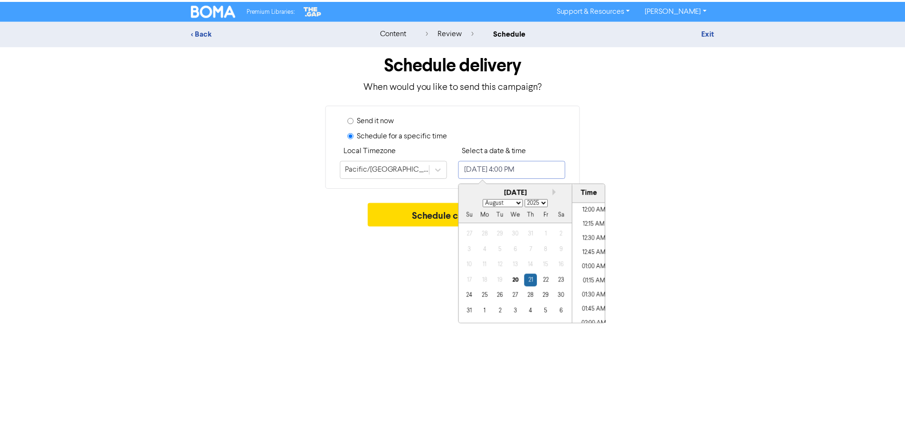
scroll to position [859, 0]
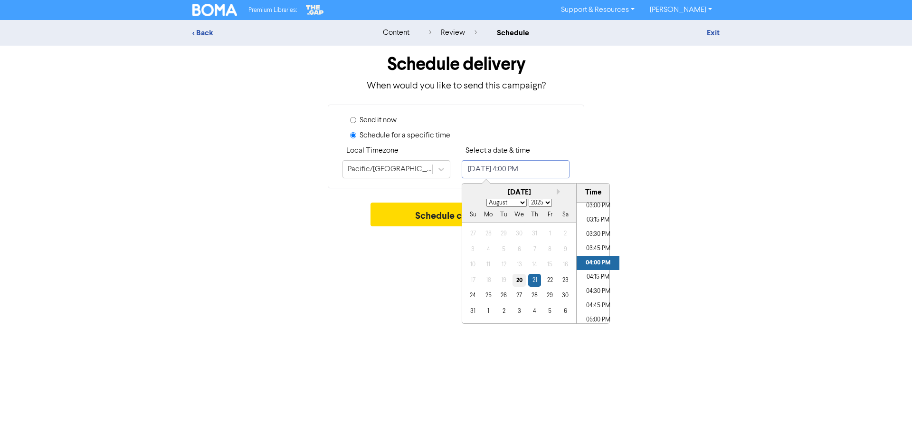
click at [516, 280] on div "20" at bounding box center [519, 280] width 13 height 13
click at [595, 222] on li "03:15 PM" at bounding box center [598, 220] width 43 height 14
type input "August 20, 2025 3:15 PM"
click at [403, 264] on div "Premium Libraries: Support & Resources Video Tutorials FAQ & Guides Marketing E…" at bounding box center [456, 218] width 912 height 437
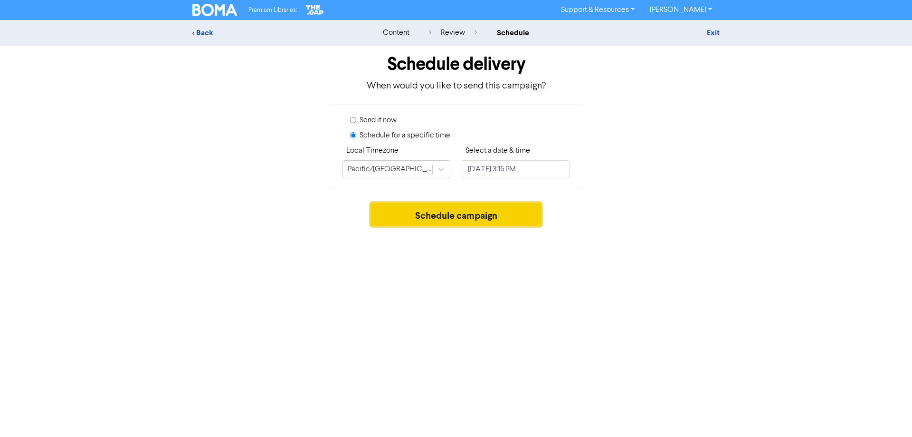
click at [465, 216] on button "Schedule campaign" at bounding box center [457, 214] width 172 height 24
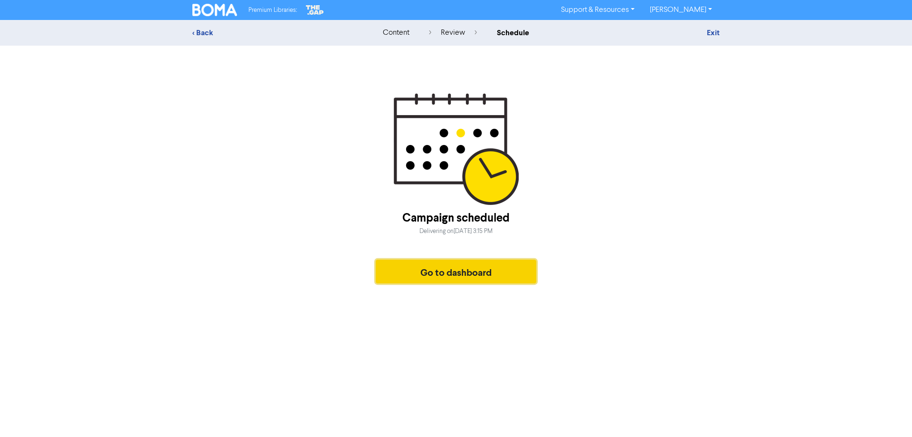
click at [504, 270] on button "Go to dashboard" at bounding box center [456, 271] width 161 height 24
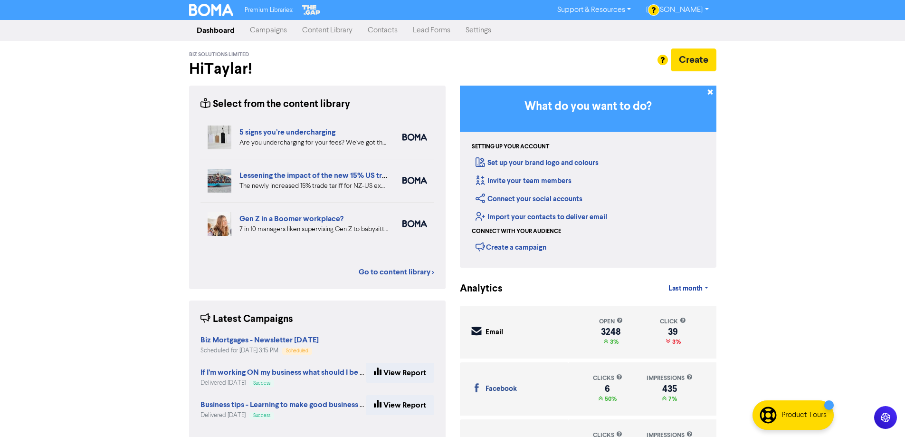
click at [274, 34] on link "Campaigns" at bounding box center [268, 30] width 52 height 19
